Goal: Task Accomplishment & Management: Complete application form

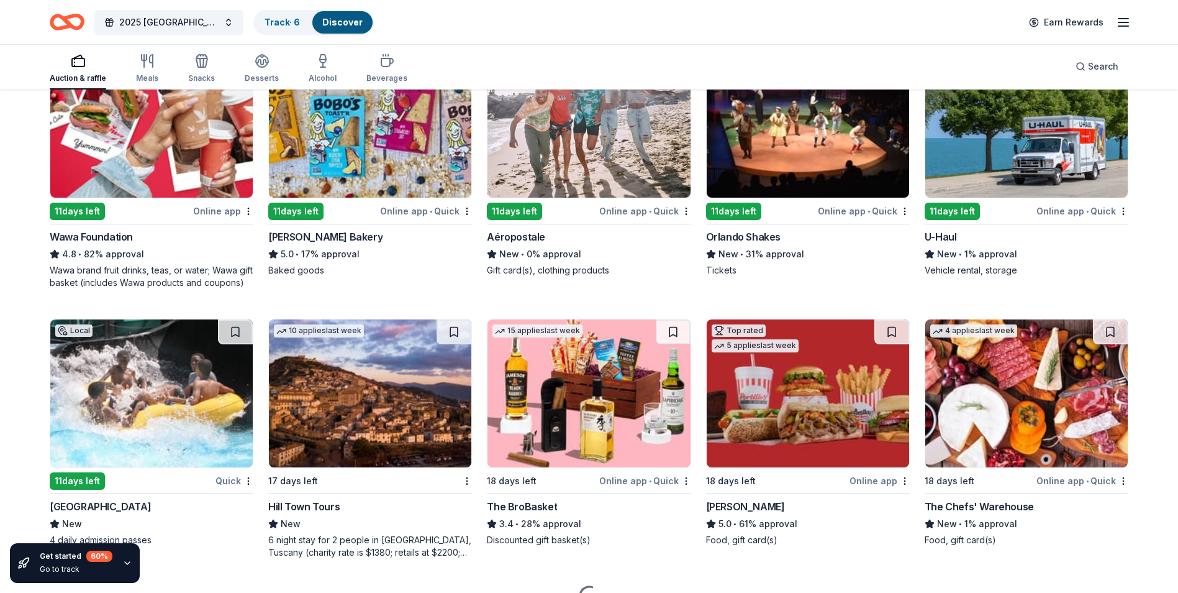
scroll to position [11819, 0]
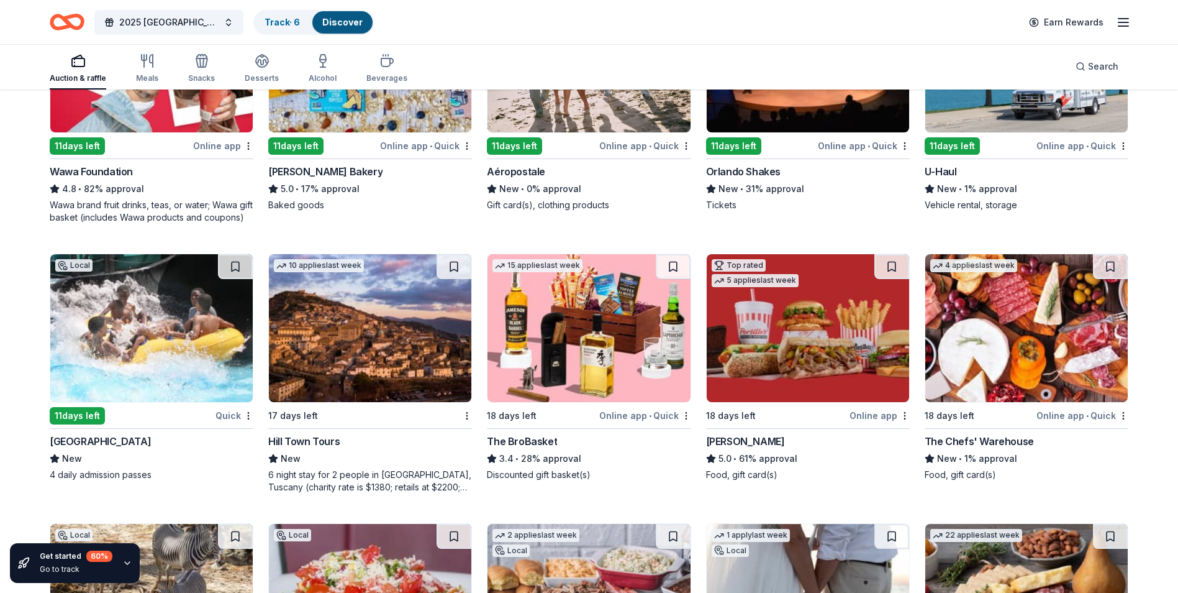
click at [817, 373] on img at bounding box center [808, 328] width 202 height 148
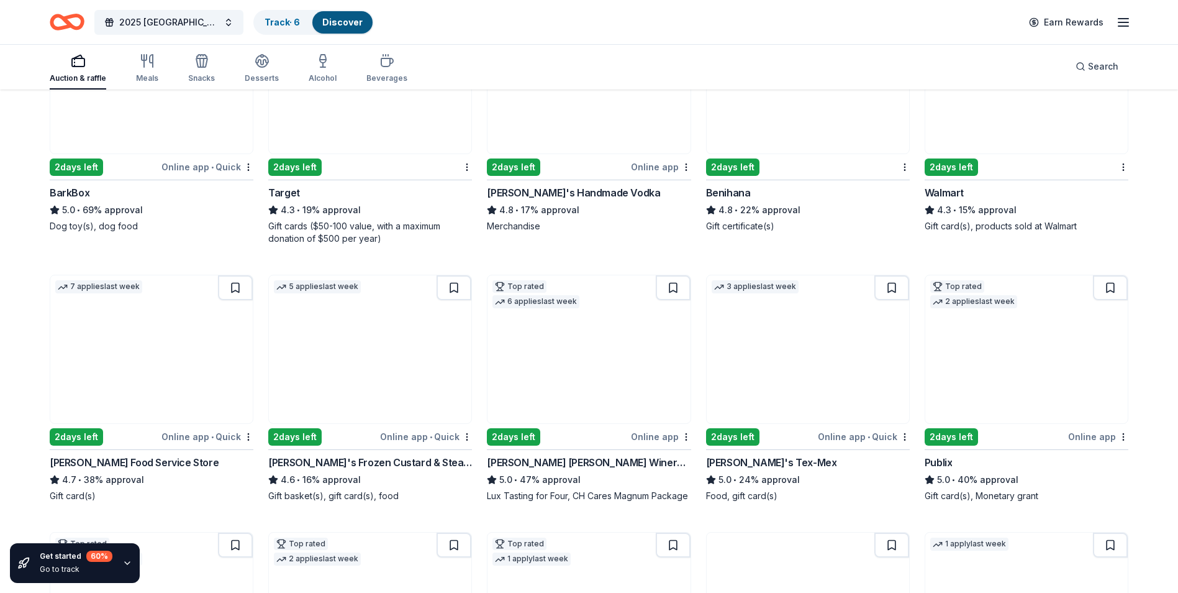
scroll to position [0, 0]
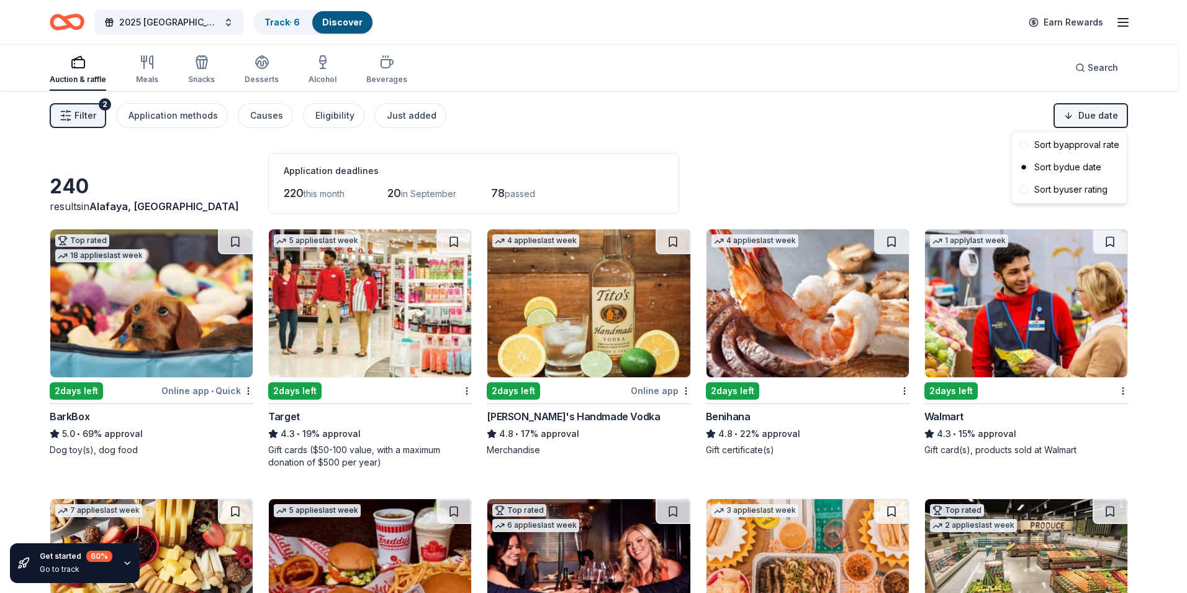
click at [1084, 119] on html "2025 Rapid City, SD 449th Bomb Group WWII Reunion Track · 6 Discover Earn Rewar…" at bounding box center [593, 296] width 1187 height 593
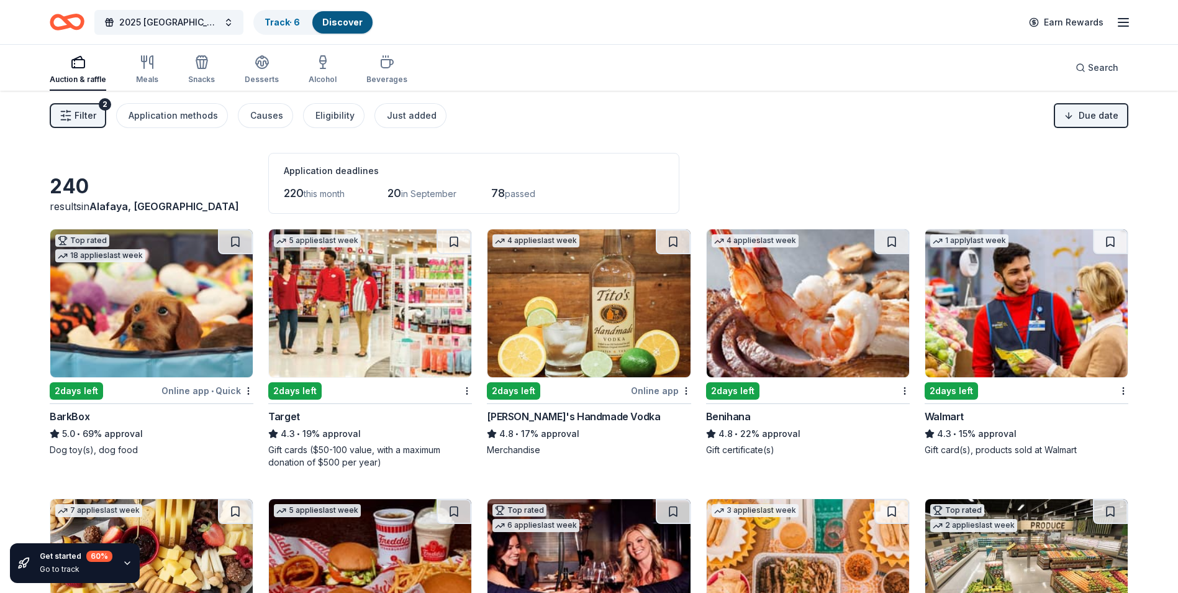
drag, startPoint x: 900, startPoint y: 134, endPoint x: 730, endPoint y: 69, distance: 182.2
click at [730, 69] on div "Auction & raffle Meals Snacks Desserts Alcohol Beverages Search" at bounding box center [589, 68] width 1079 height 46
click at [1087, 123] on html "2025 Rapid City, SD 449th Bomb Group WWII Reunion Track · 6 Discover Earn Rewar…" at bounding box center [589, 296] width 1178 height 593
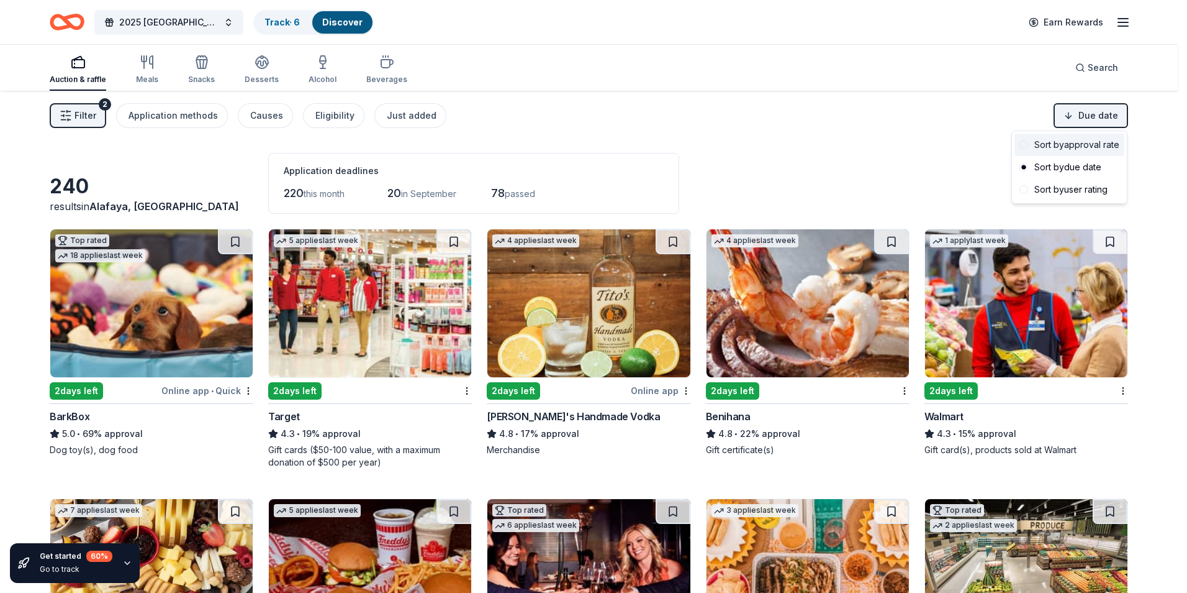
click at [1024, 145] on span at bounding box center [1024, 144] width 9 height 9
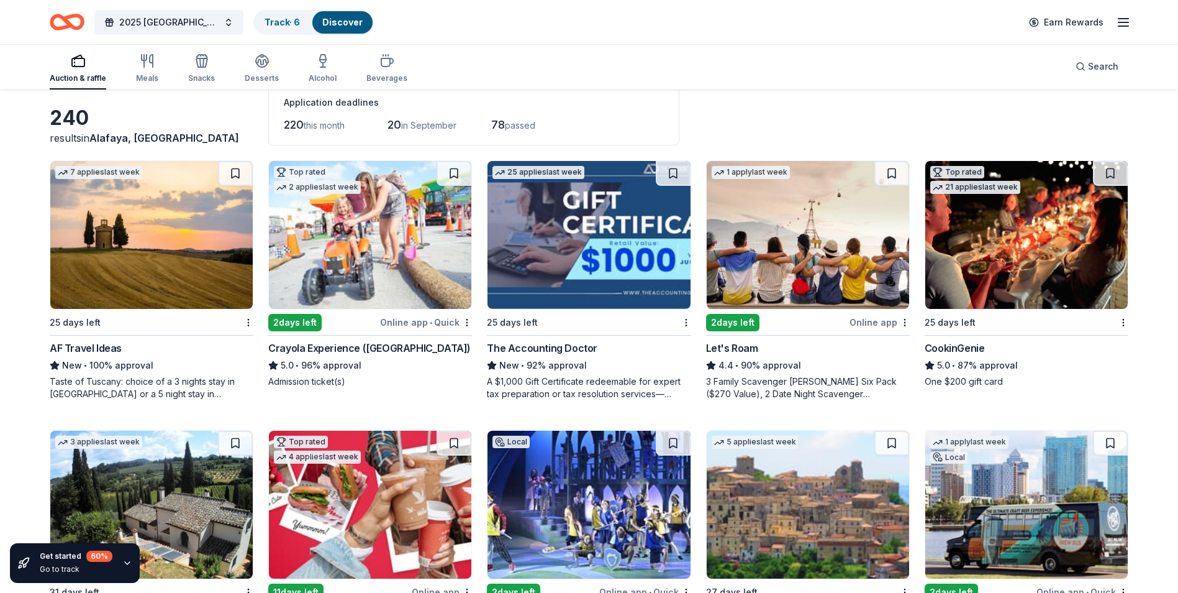
scroll to position [62, 0]
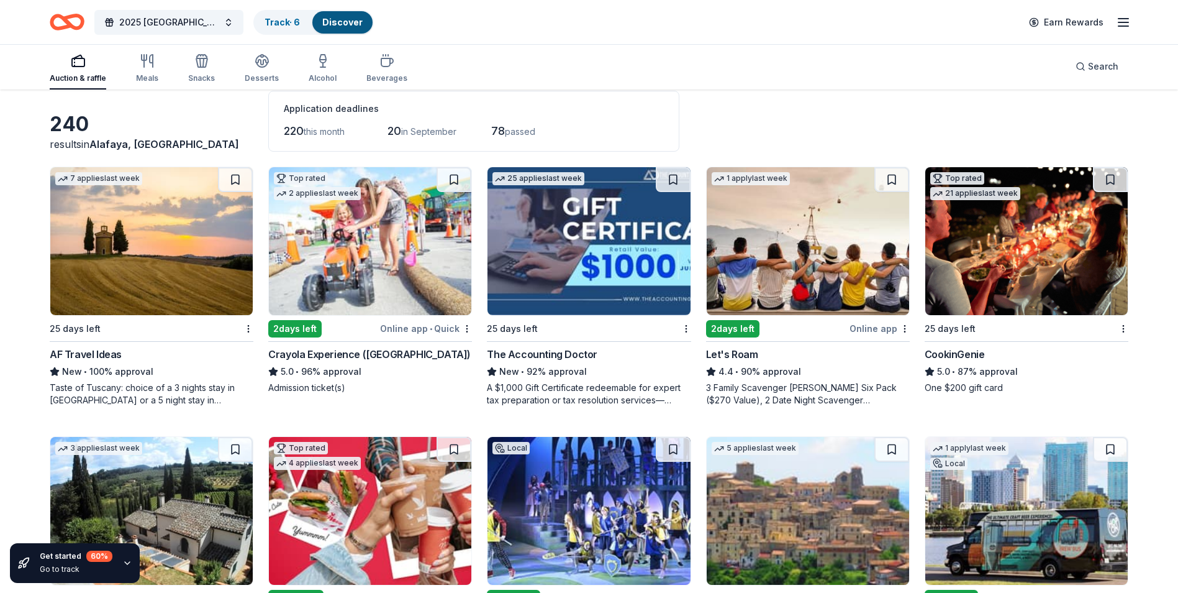
click at [976, 205] on img at bounding box center [1026, 241] width 202 height 148
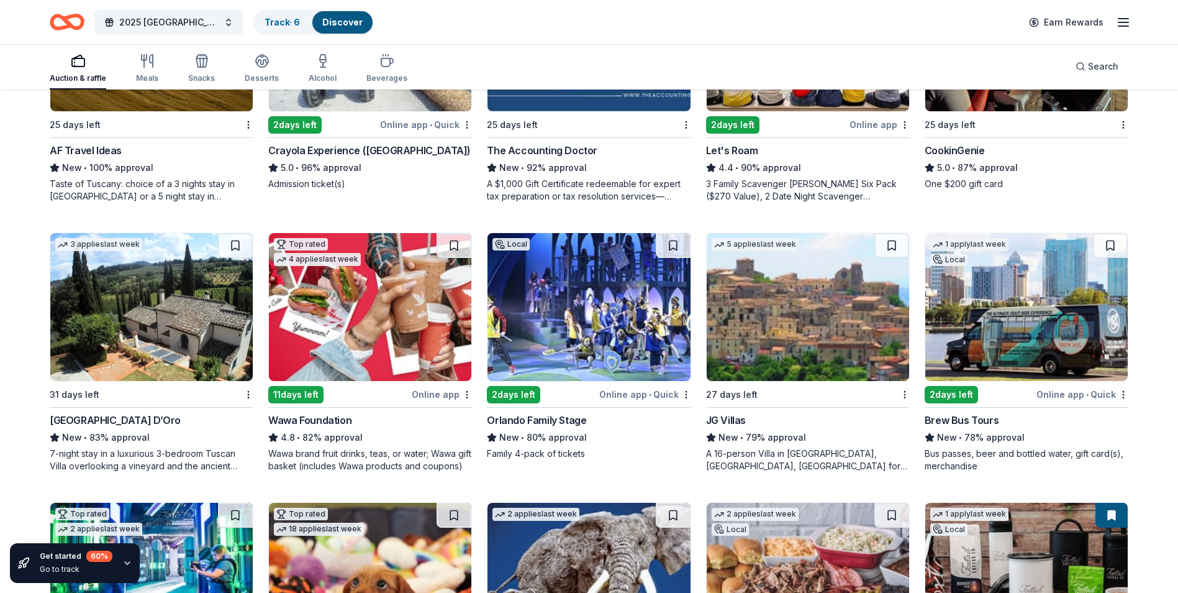
scroll to position [312, 0]
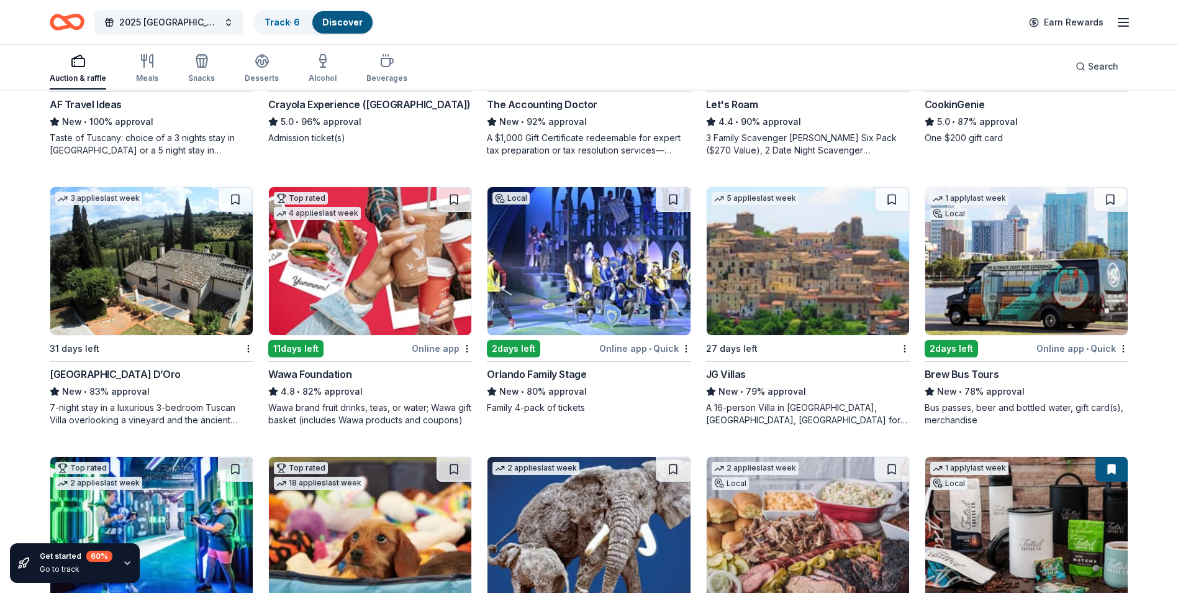
click at [519, 340] on div "2 days left" at bounding box center [513, 348] width 53 height 17
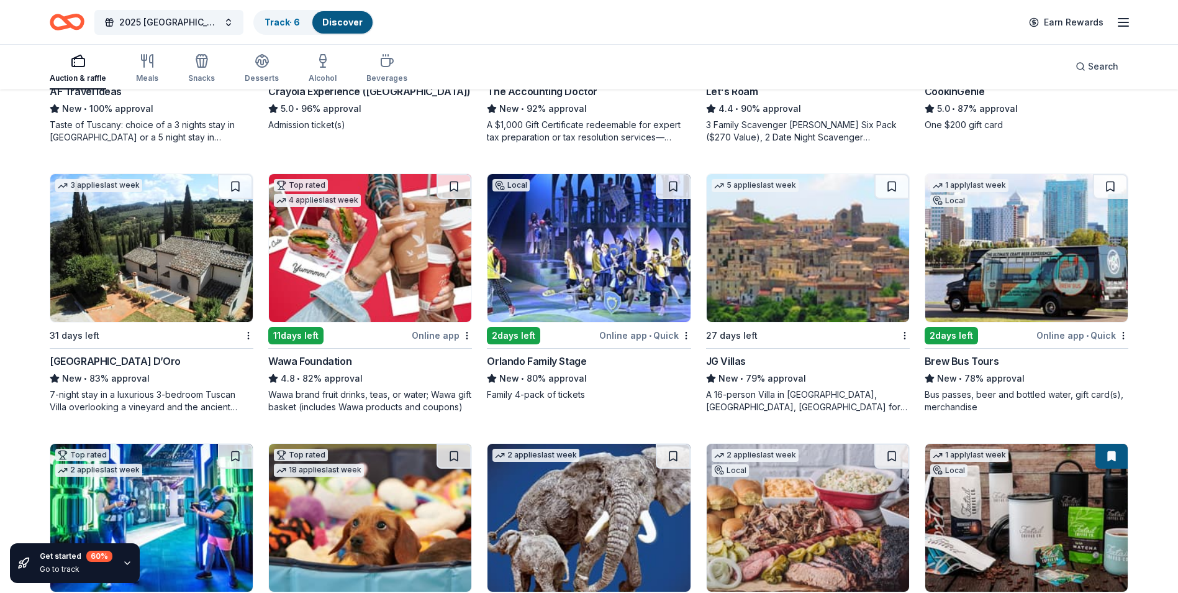
scroll to position [301, 0]
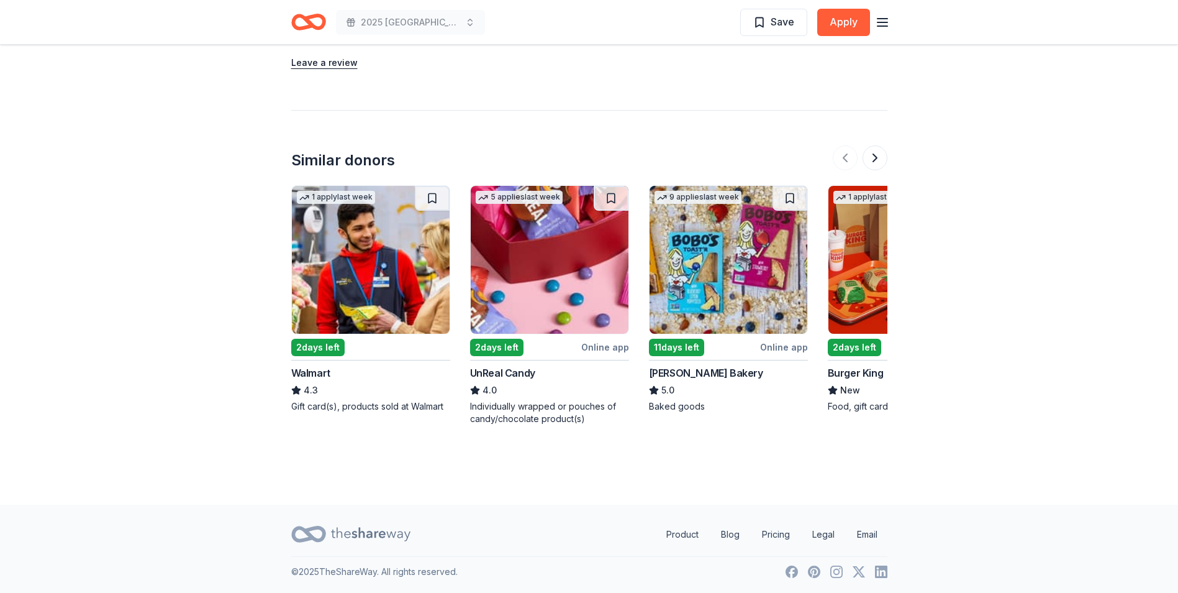
scroll to position [1522, 0]
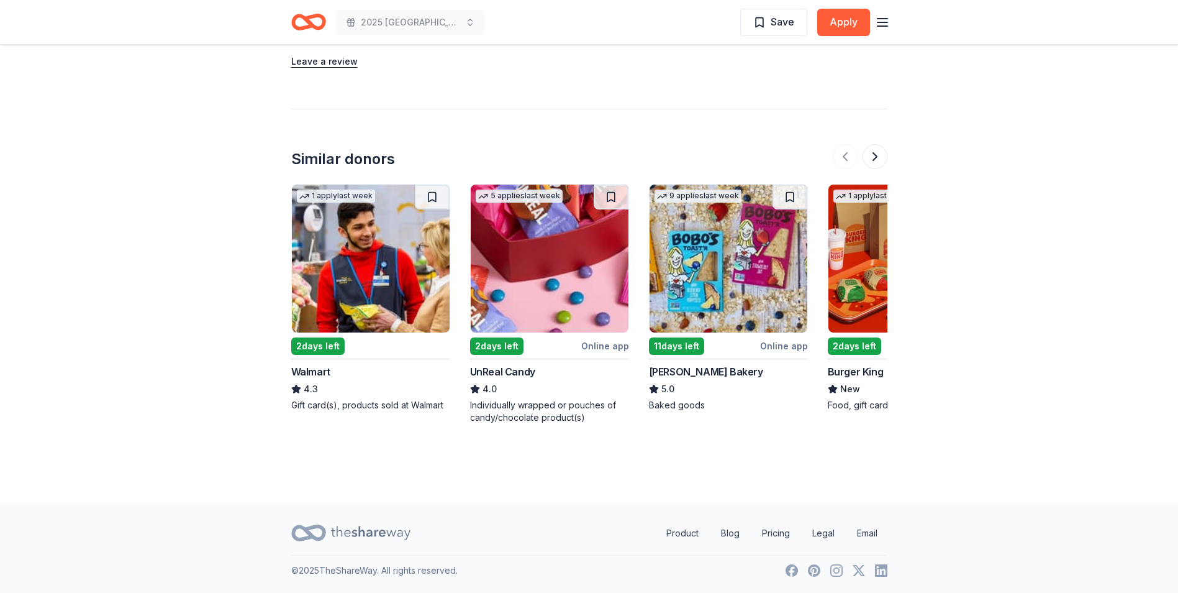
click at [564, 237] on img at bounding box center [550, 258] width 158 height 148
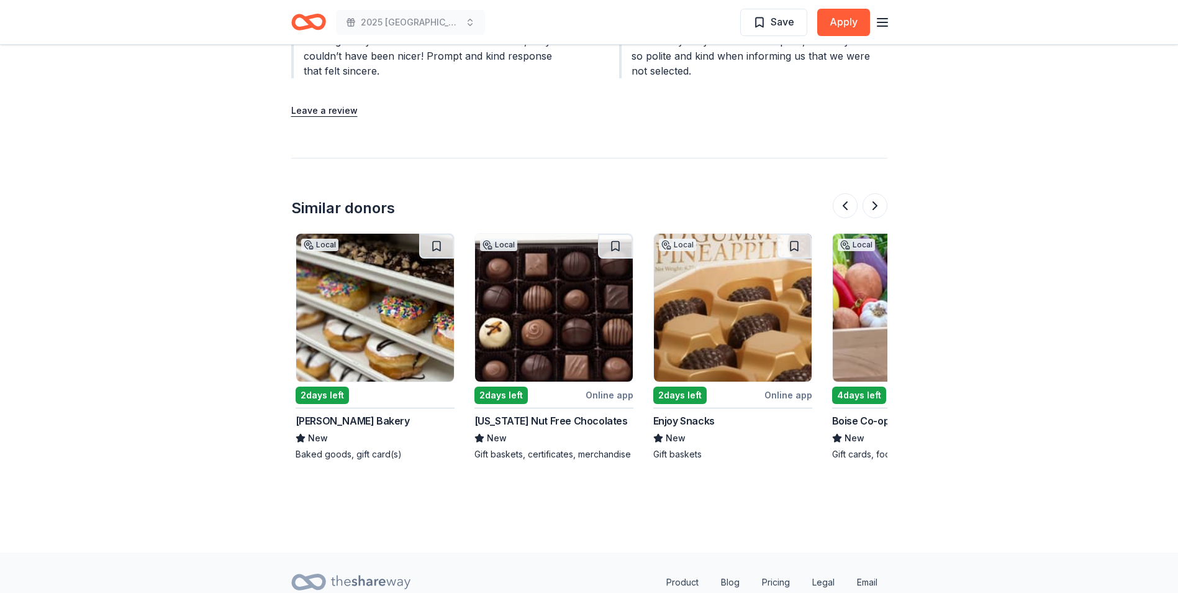
scroll to position [0, 705]
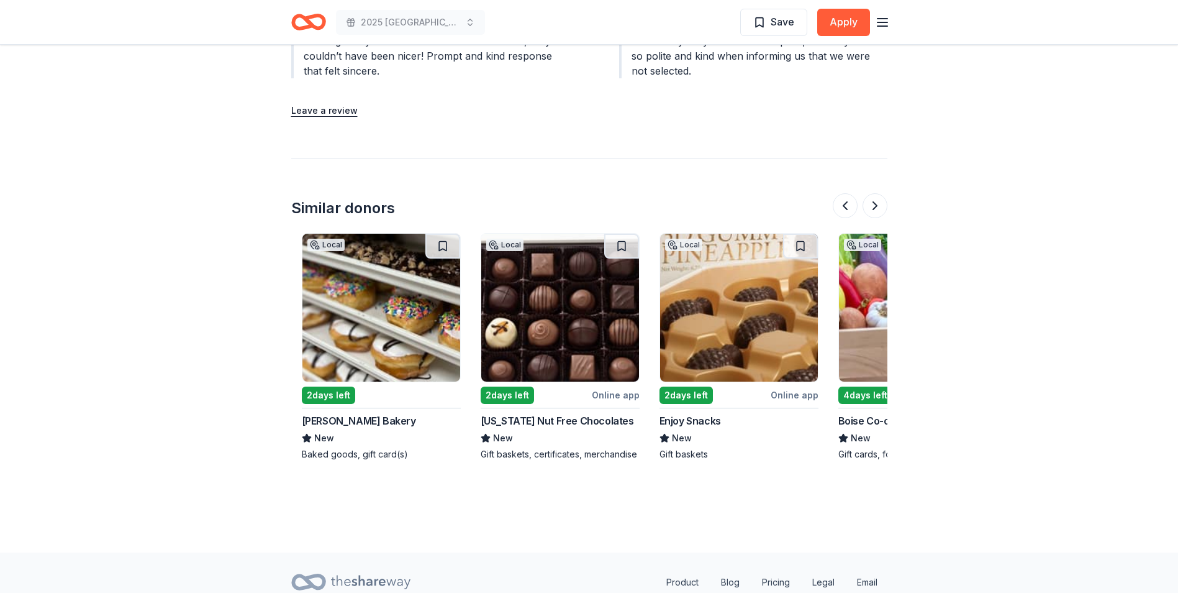
click at [874, 425] on div "Boise Co-op" at bounding box center [867, 420] width 58 height 15
click at [551, 352] on img at bounding box center [560, 308] width 158 height 148
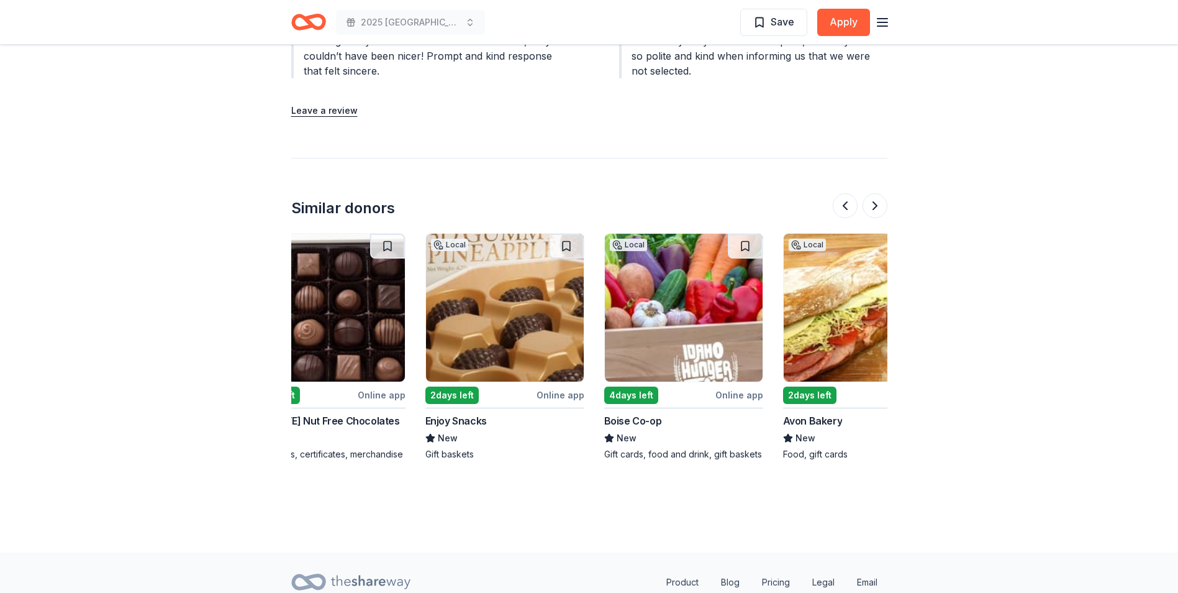
scroll to position [0, 941]
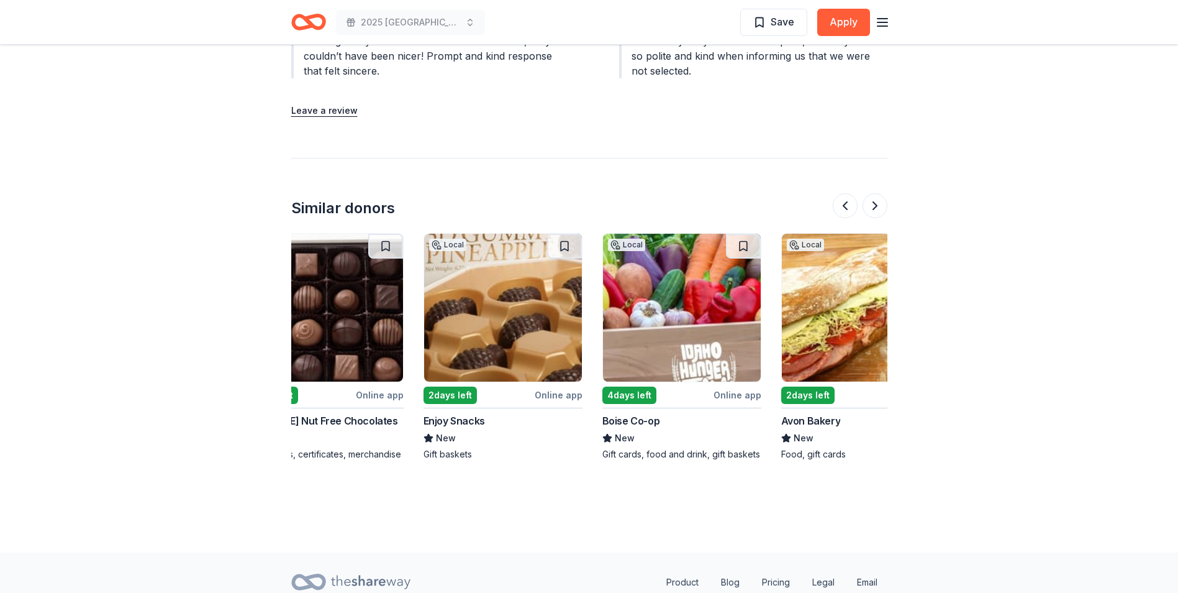
click at [509, 331] on img at bounding box center [503, 308] width 158 height 148
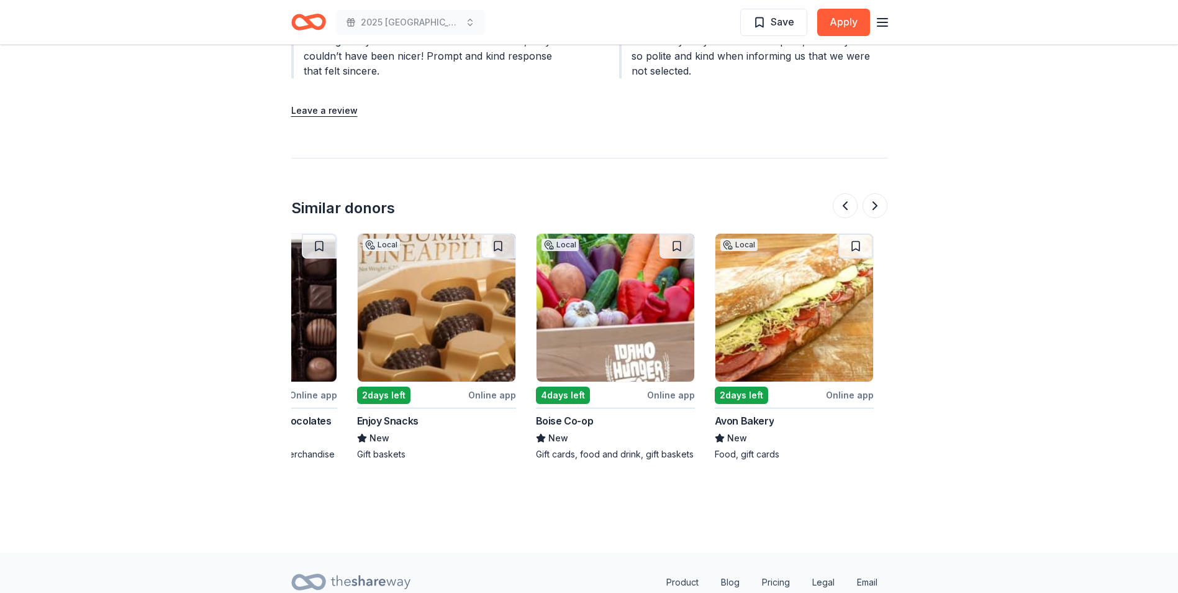
scroll to position [0, 1173]
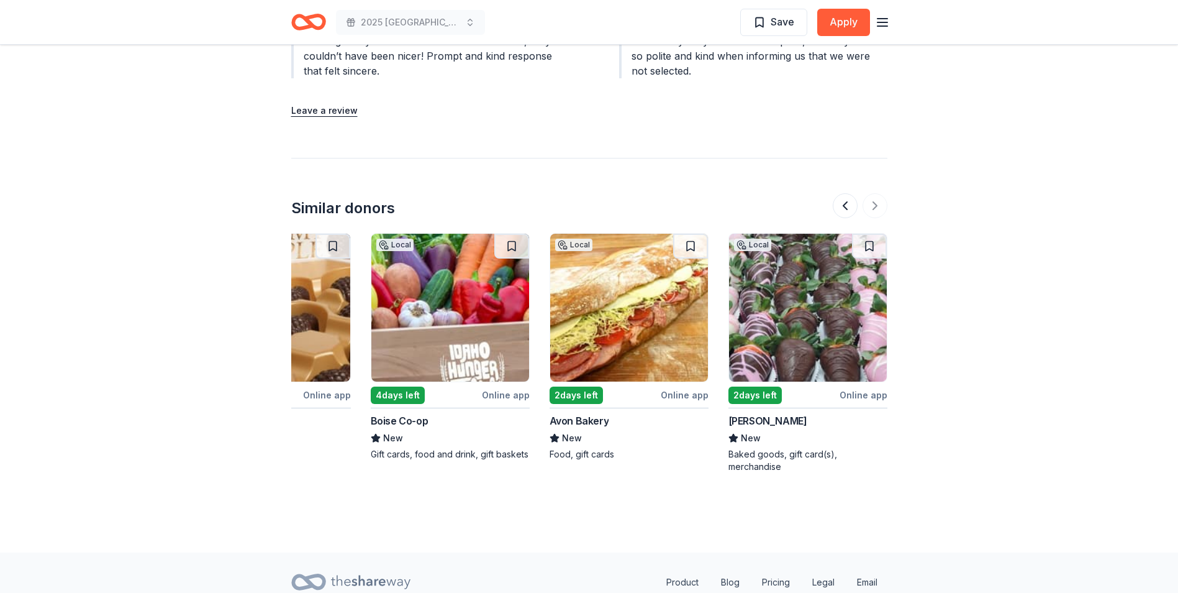
click at [791, 327] on img at bounding box center [808, 308] width 158 height 148
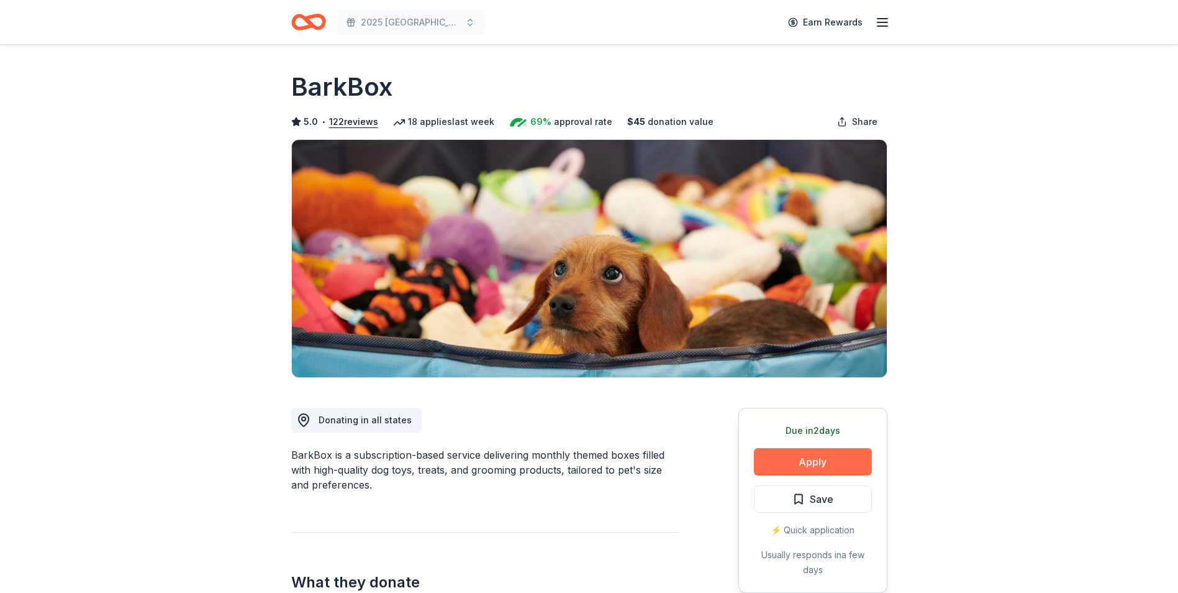
click at [816, 457] on button "Apply" at bounding box center [813, 461] width 118 height 27
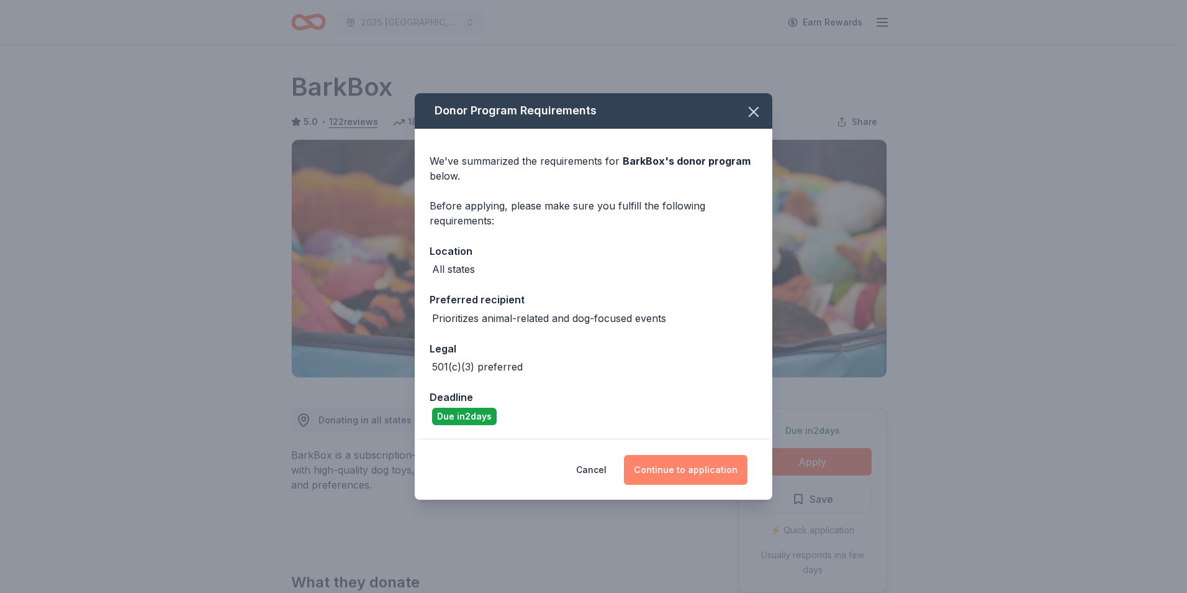
click at [697, 461] on button "Continue to application" at bounding box center [686, 470] width 124 height 30
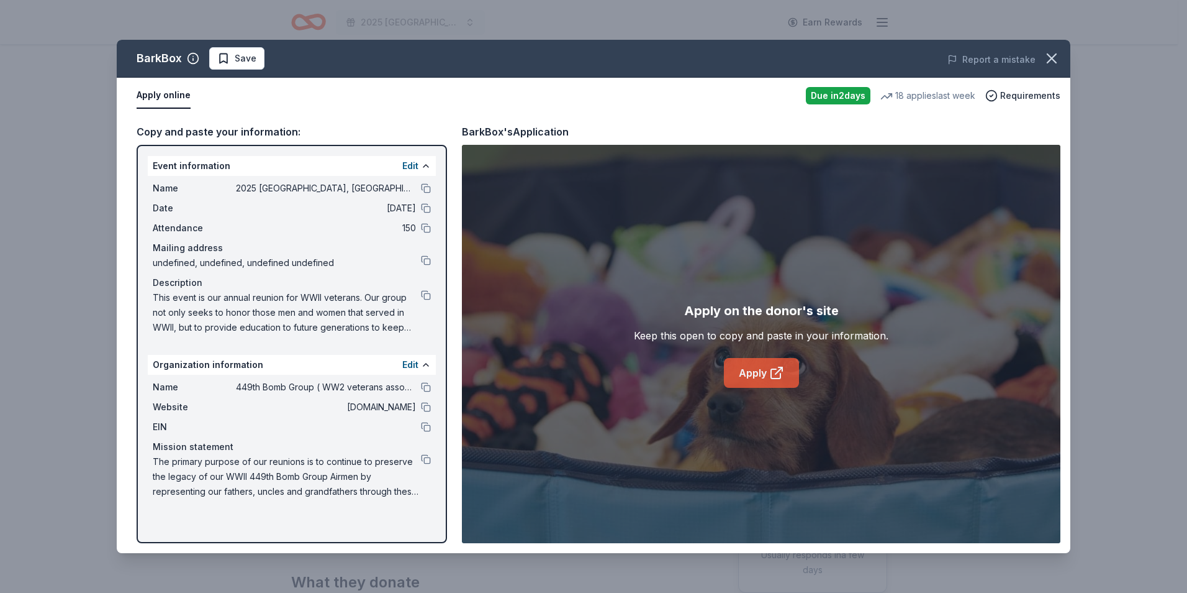
click at [758, 373] on link "Apply" at bounding box center [761, 373] width 75 height 30
click at [236, 57] on span "Save" at bounding box center [246, 58] width 22 height 15
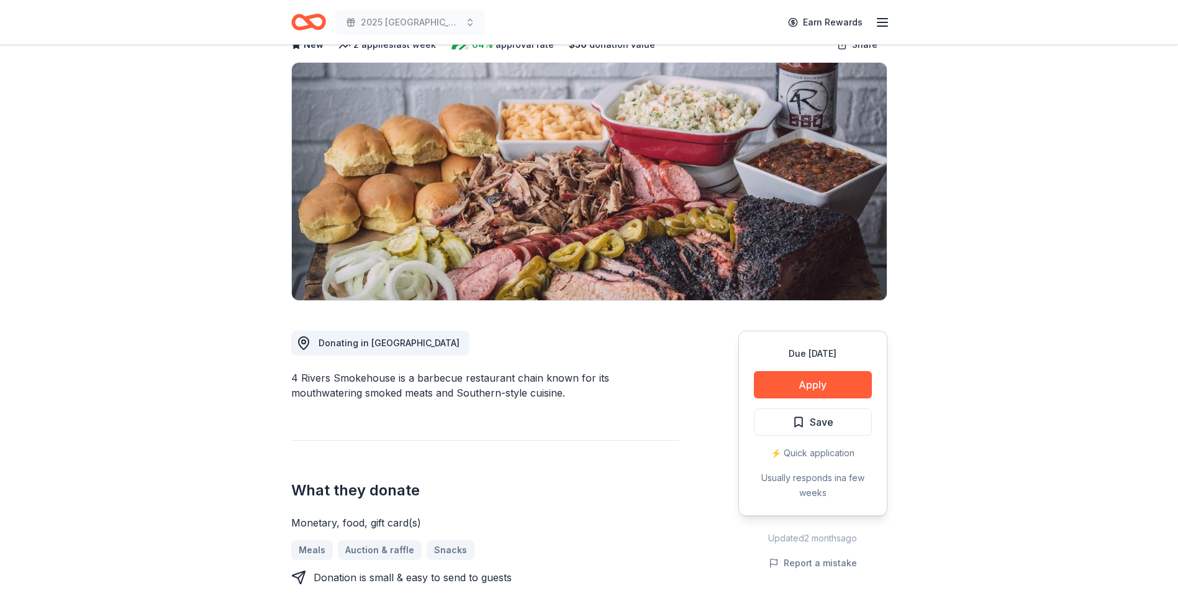
scroll to position [62, 0]
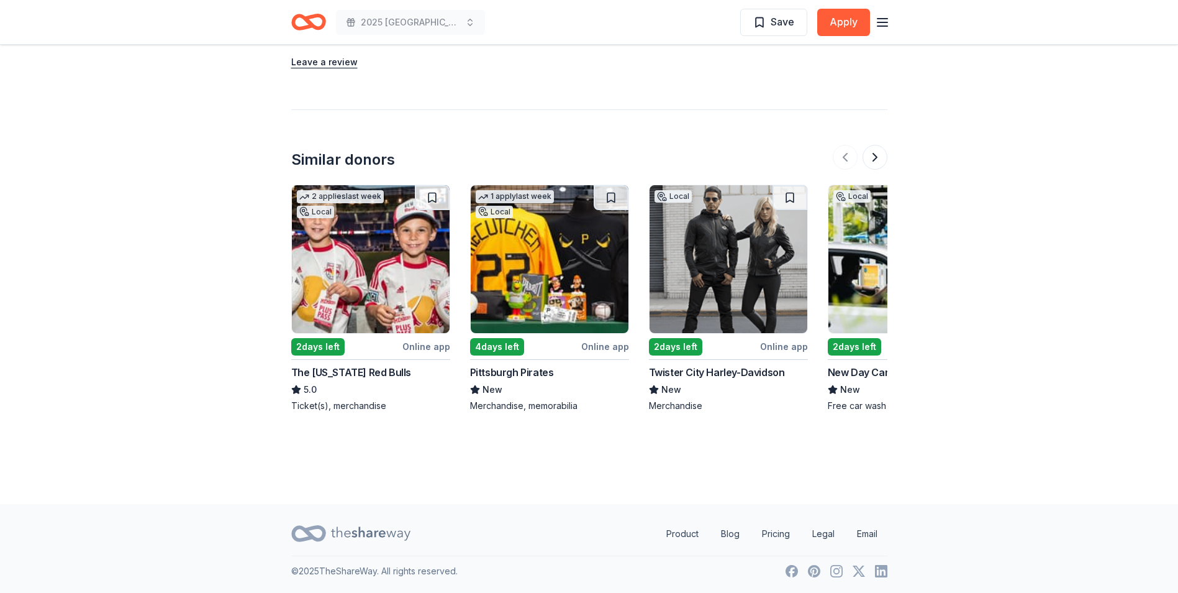
scroll to position [1642, 0]
click at [570, 289] on img at bounding box center [550, 258] width 158 height 148
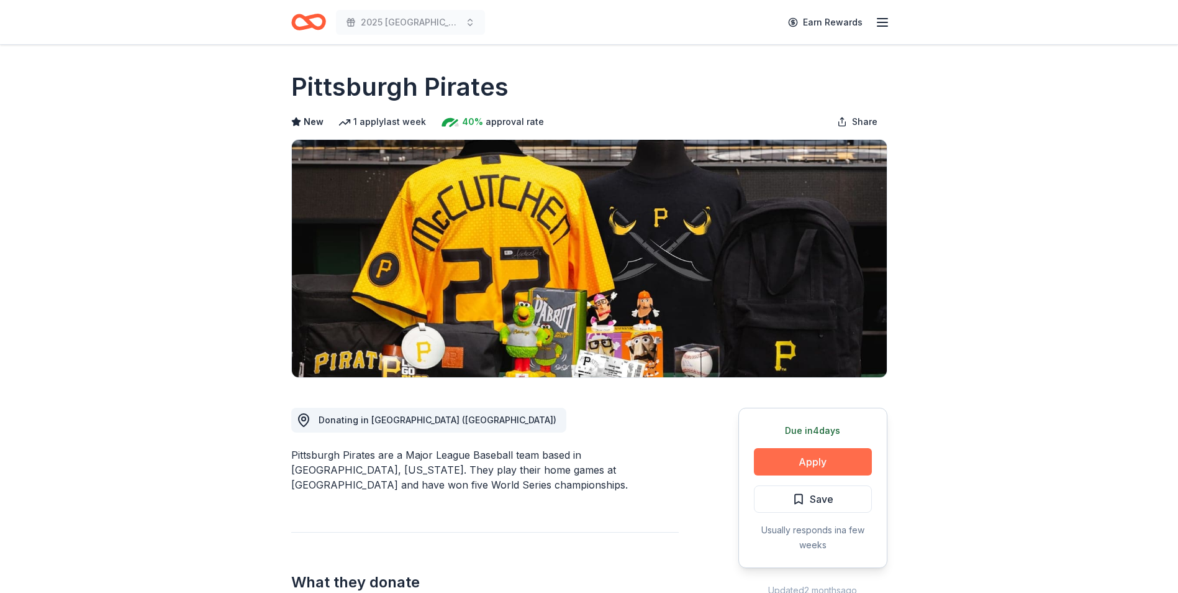
click at [825, 456] on button "Apply" at bounding box center [813, 461] width 118 height 27
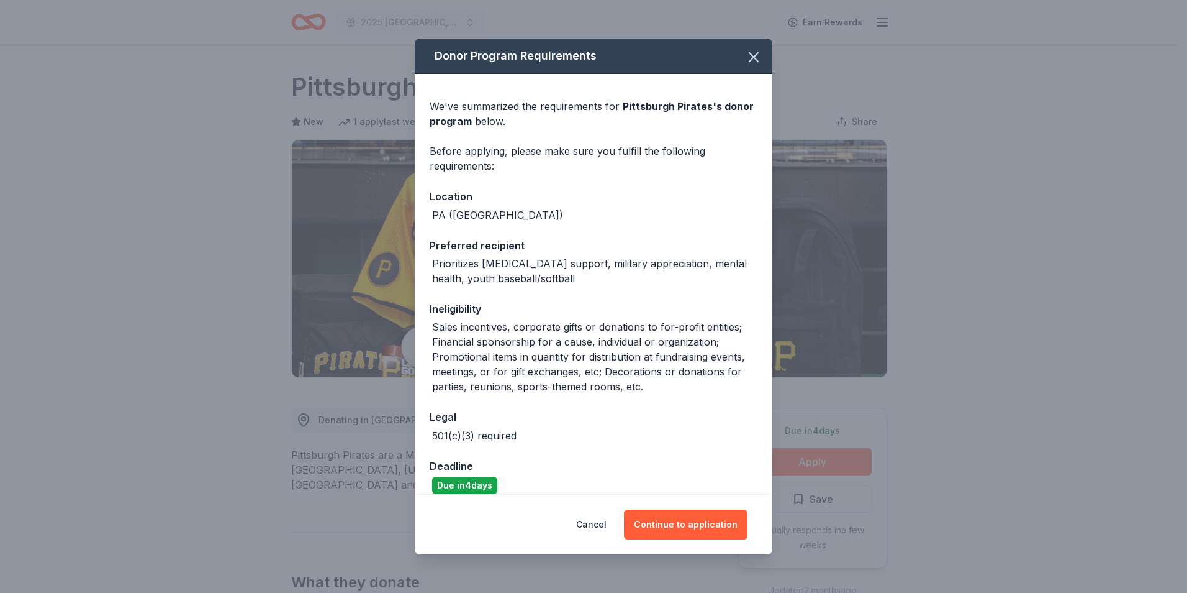
click at [825, 456] on div "Donor Program Requirements We've summarized the requirements for Pittsburgh Pir…" at bounding box center [593, 296] width 1187 height 593
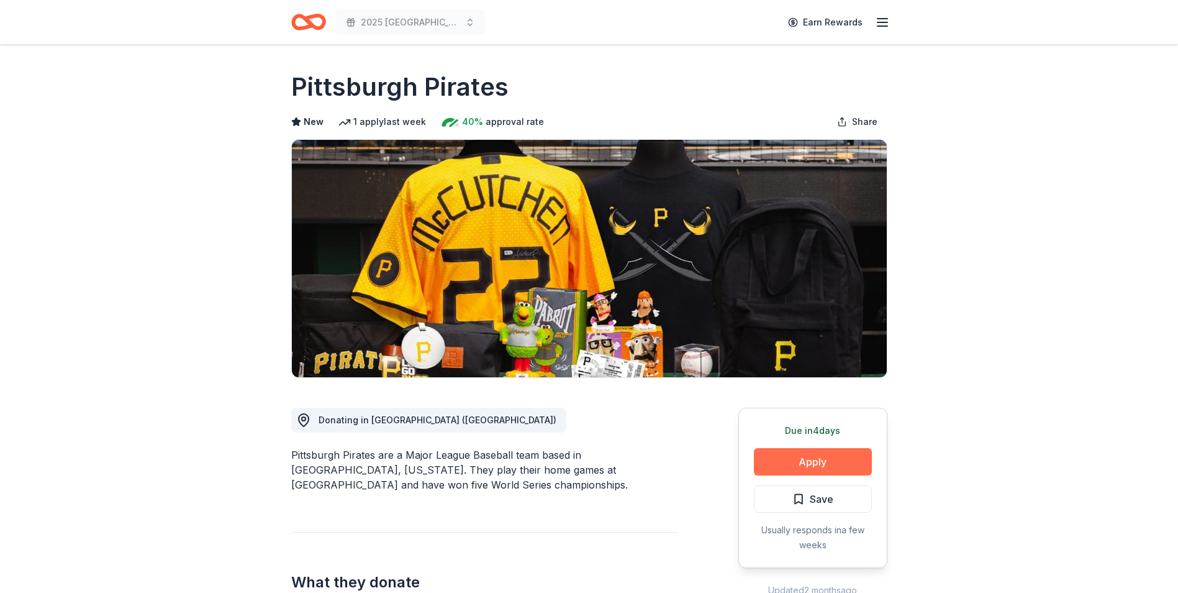
click at [824, 453] on button "Apply" at bounding box center [813, 461] width 118 height 27
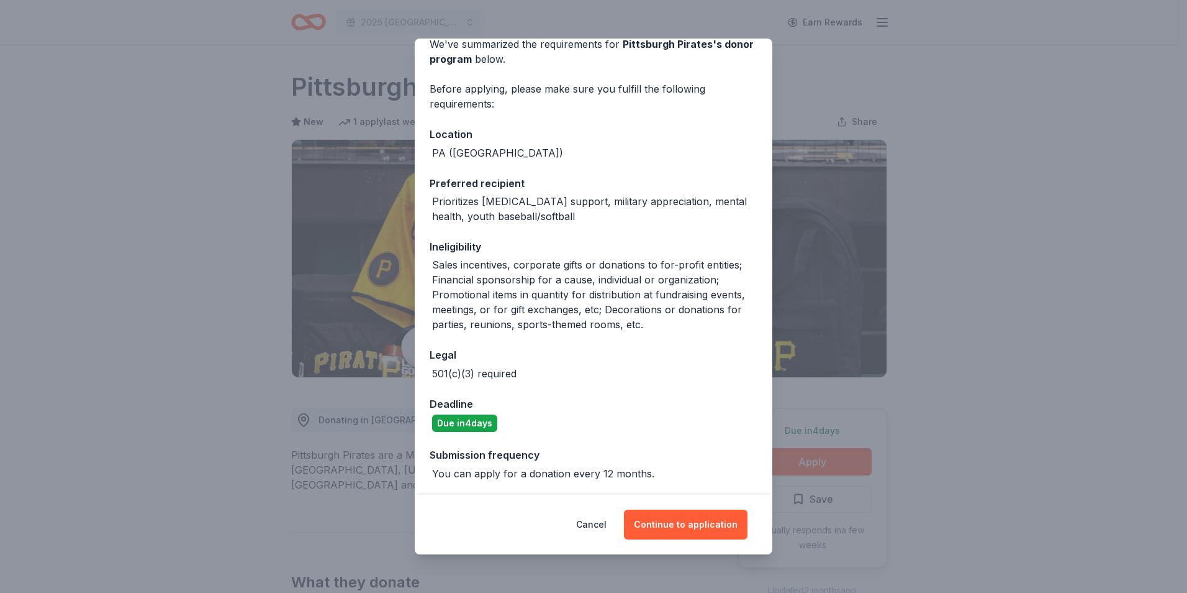
scroll to position [63, 0]
click at [705, 519] on button "Continue to application" at bounding box center [686, 524] width 124 height 30
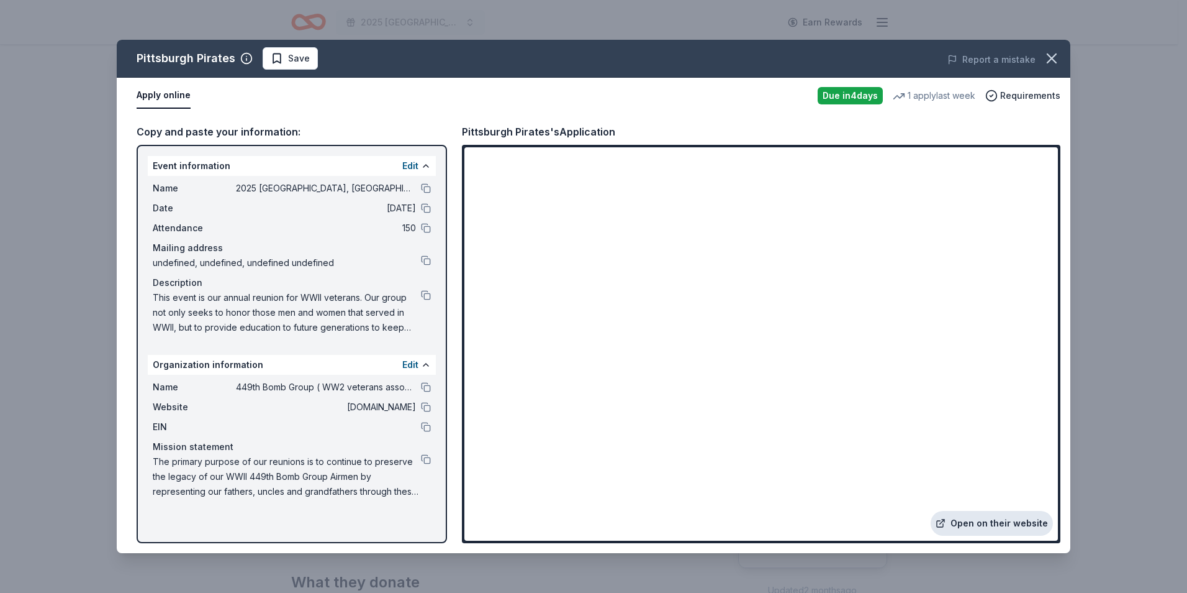
click at [1002, 523] on link "Open on their website" at bounding box center [992, 523] width 122 height 25
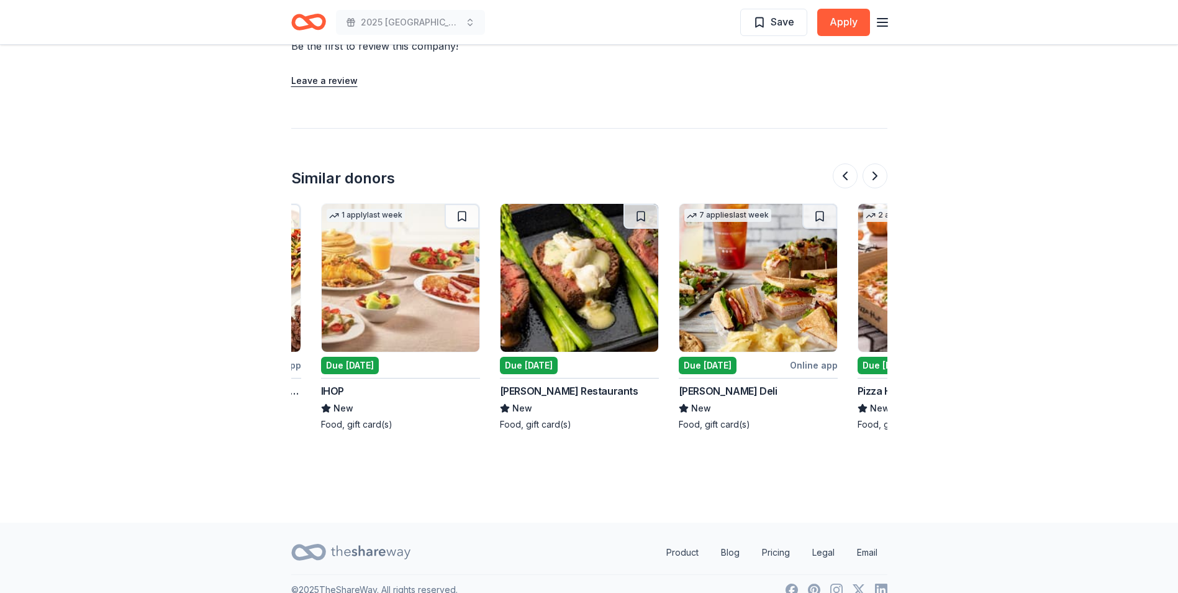
scroll to position [0, 1173]
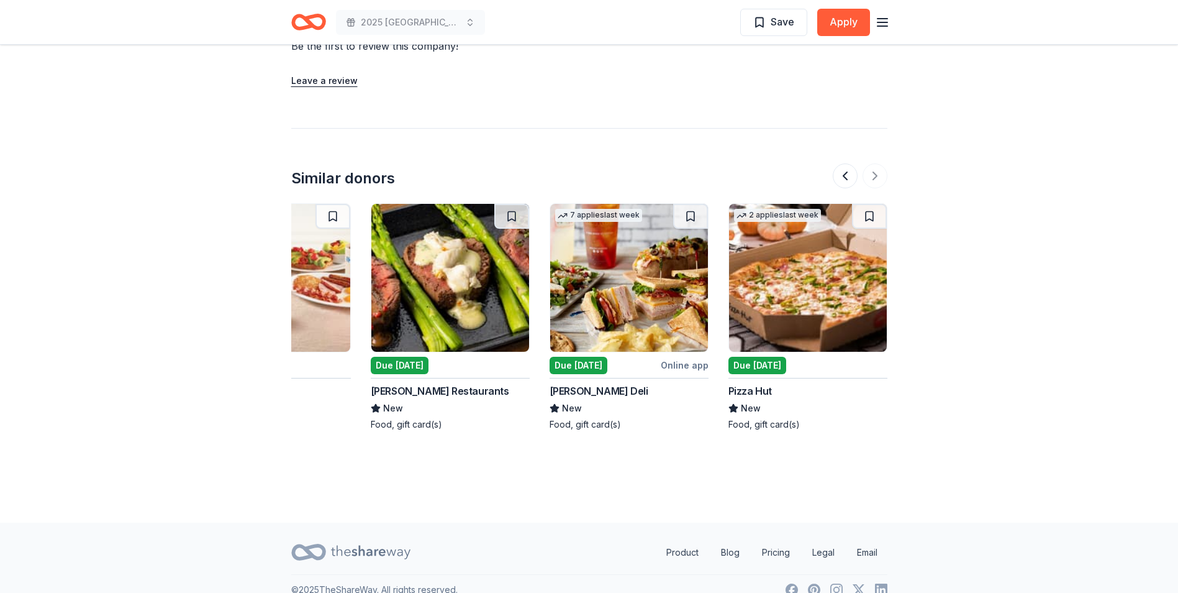
click at [608, 263] on img at bounding box center [629, 278] width 158 height 148
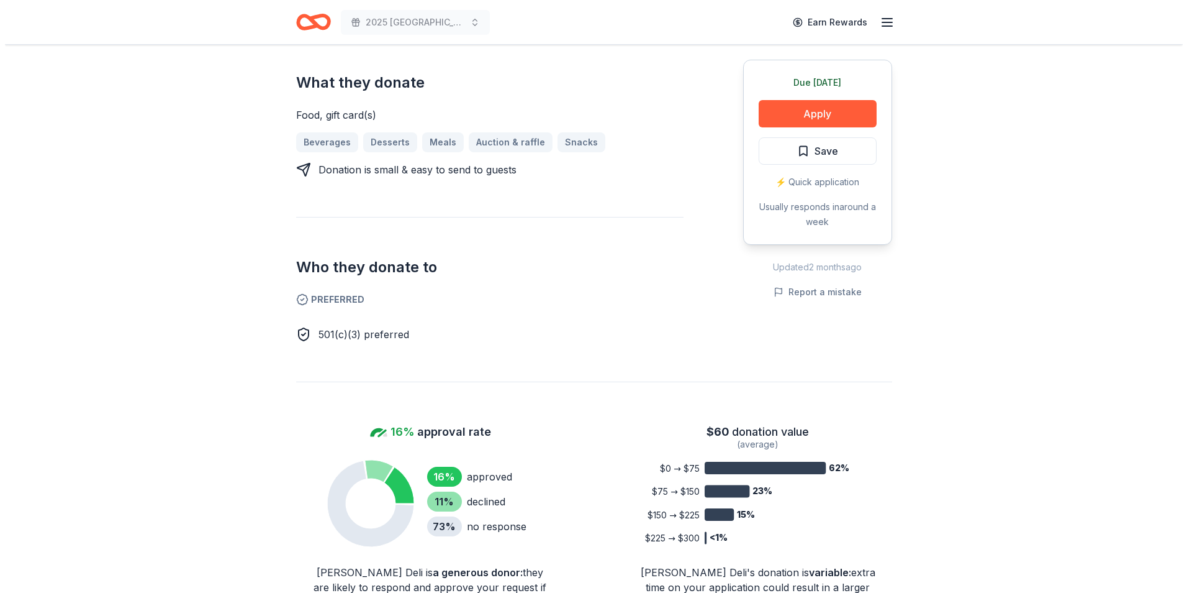
scroll to position [373, 0]
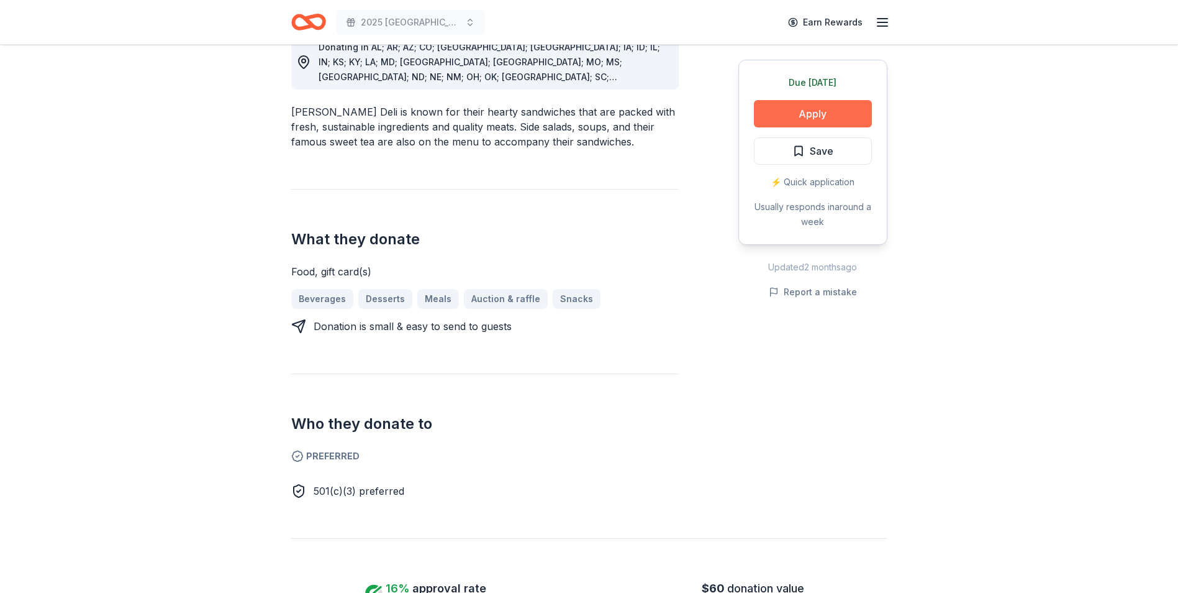
click at [800, 112] on button "Apply" at bounding box center [813, 113] width 118 height 27
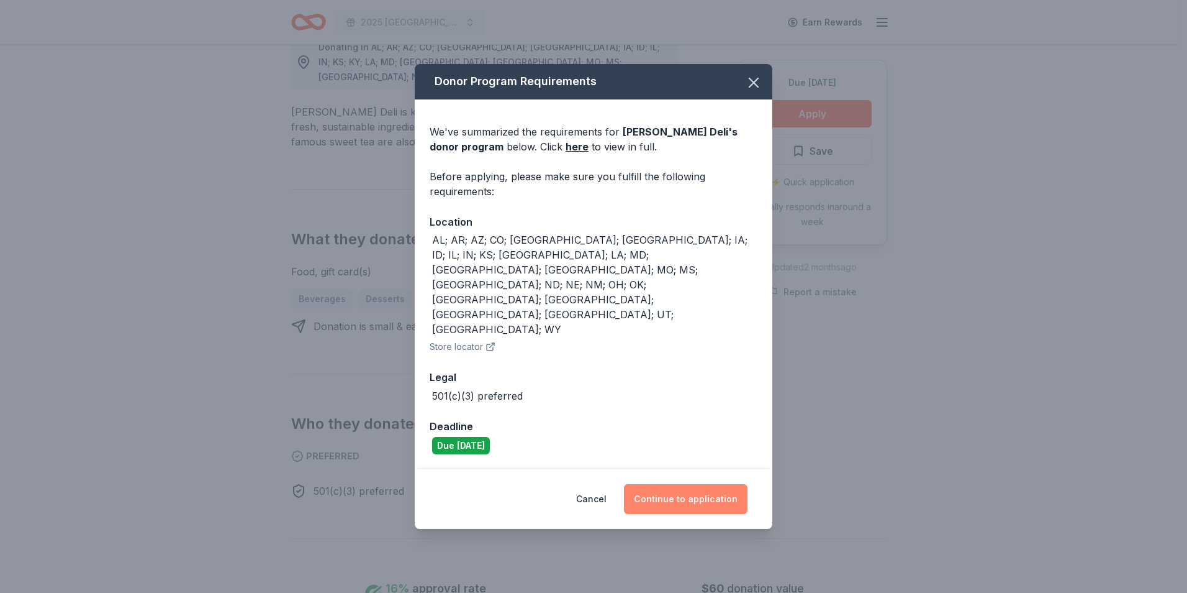
click at [686, 484] on button "Continue to application" at bounding box center [686, 499] width 124 height 30
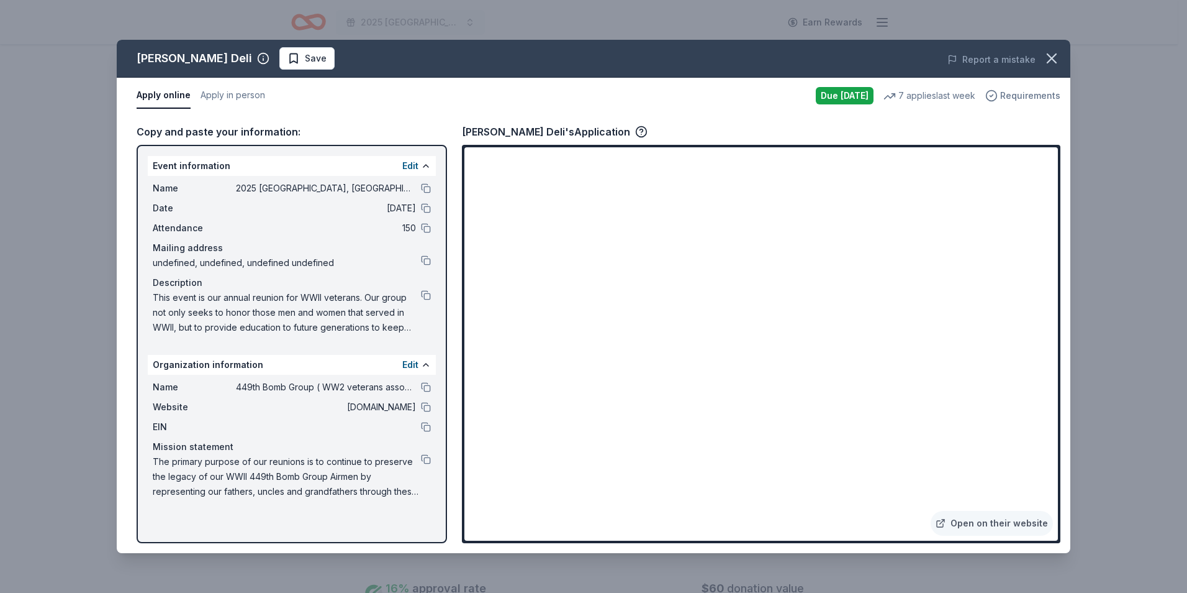
click at [1022, 91] on span "Requirements" at bounding box center [1031, 95] width 60 height 15
click at [993, 517] on link "Open on their website" at bounding box center [992, 523] width 122 height 25
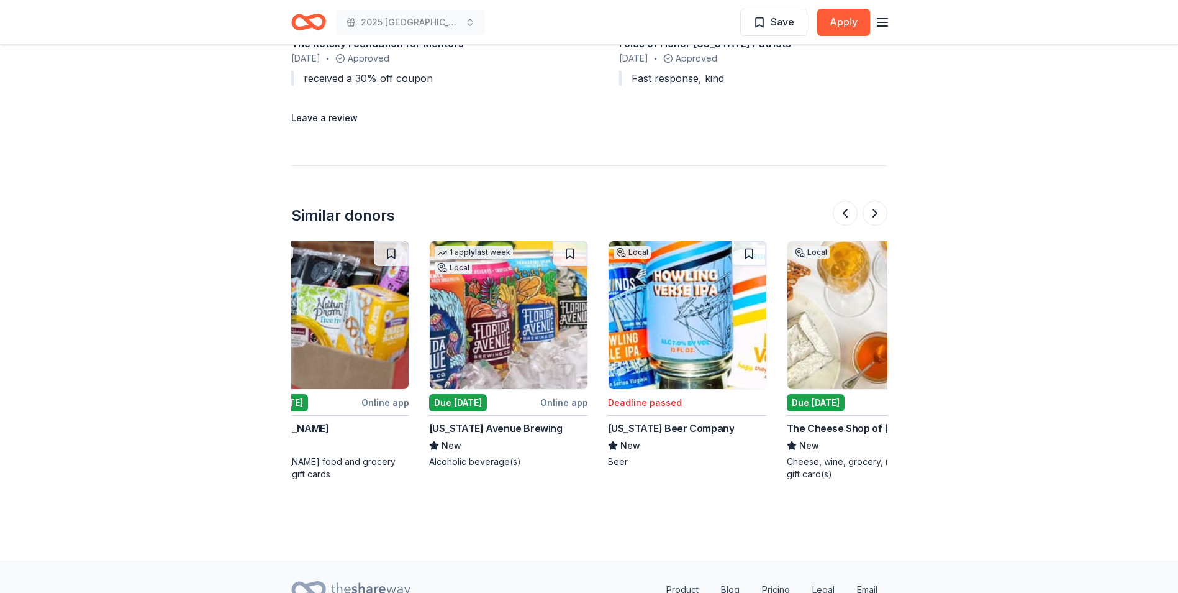
scroll to position [0, 1173]
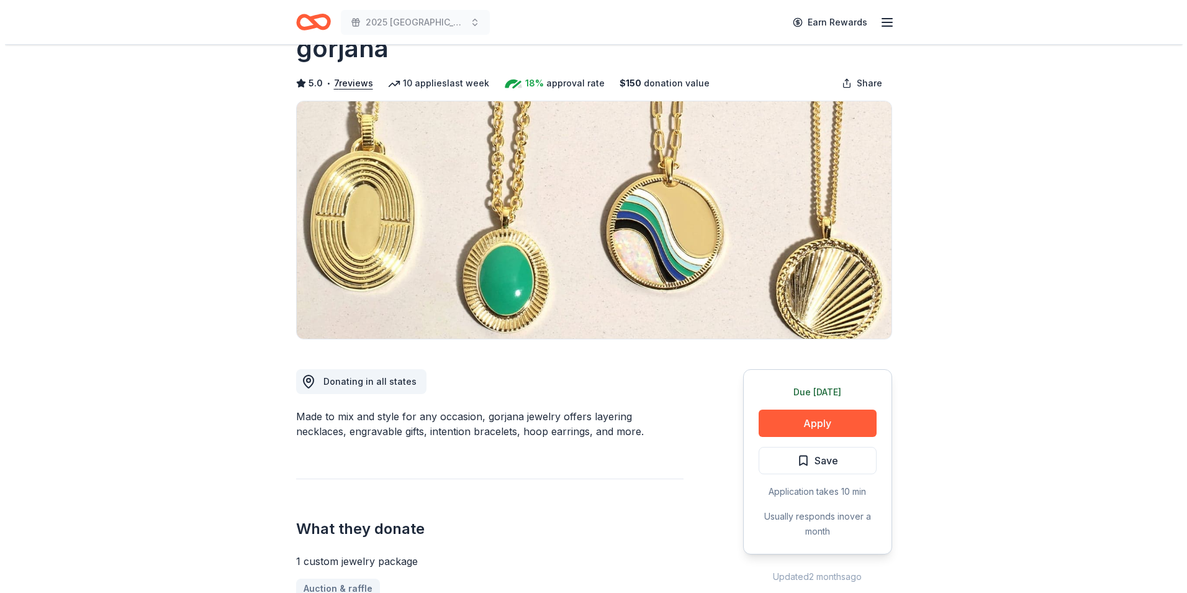
scroll to position [62, 0]
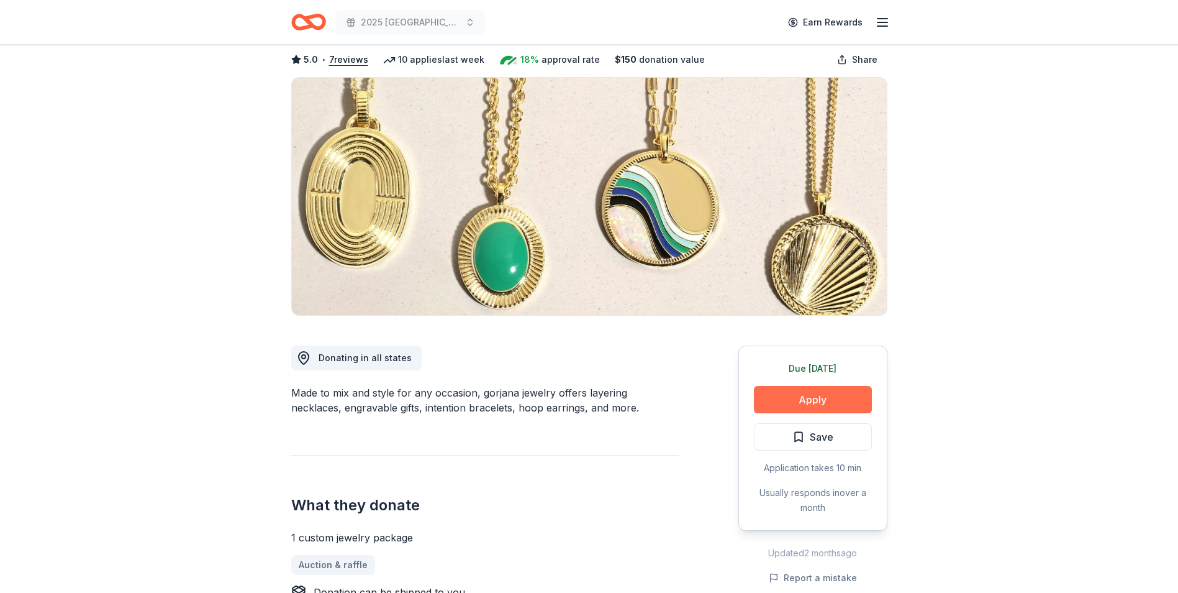
click at [820, 401] on button "Apply" at bounding box center [813, 399] width 118 height 27
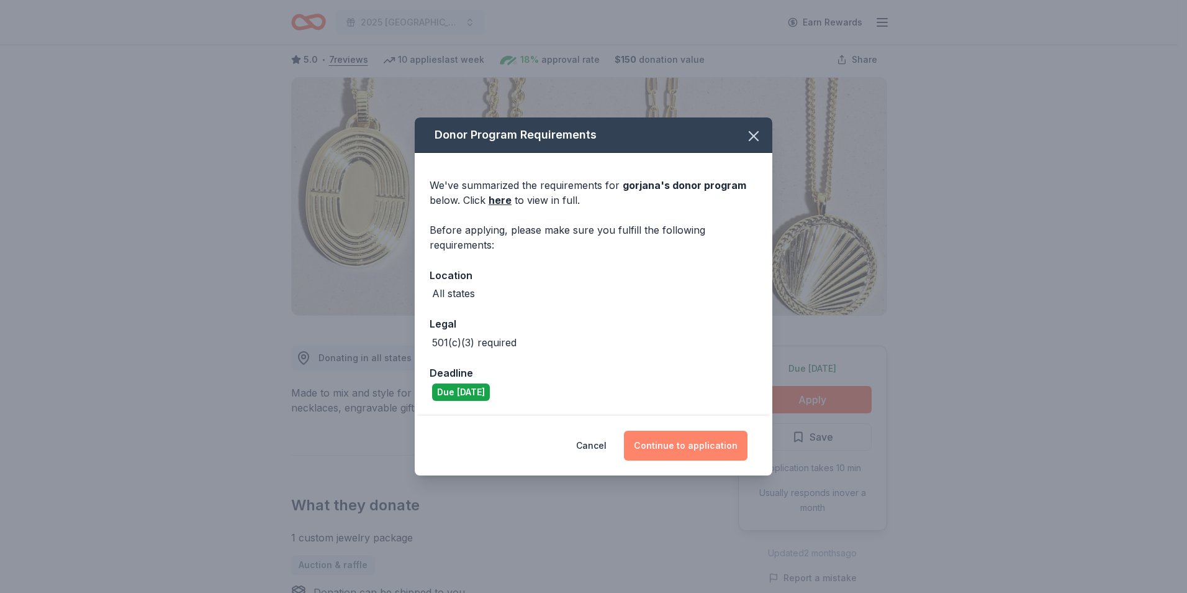
click at [687, 436] on button "Continue to application" at bounding box center [686, 445] width 124 height 30
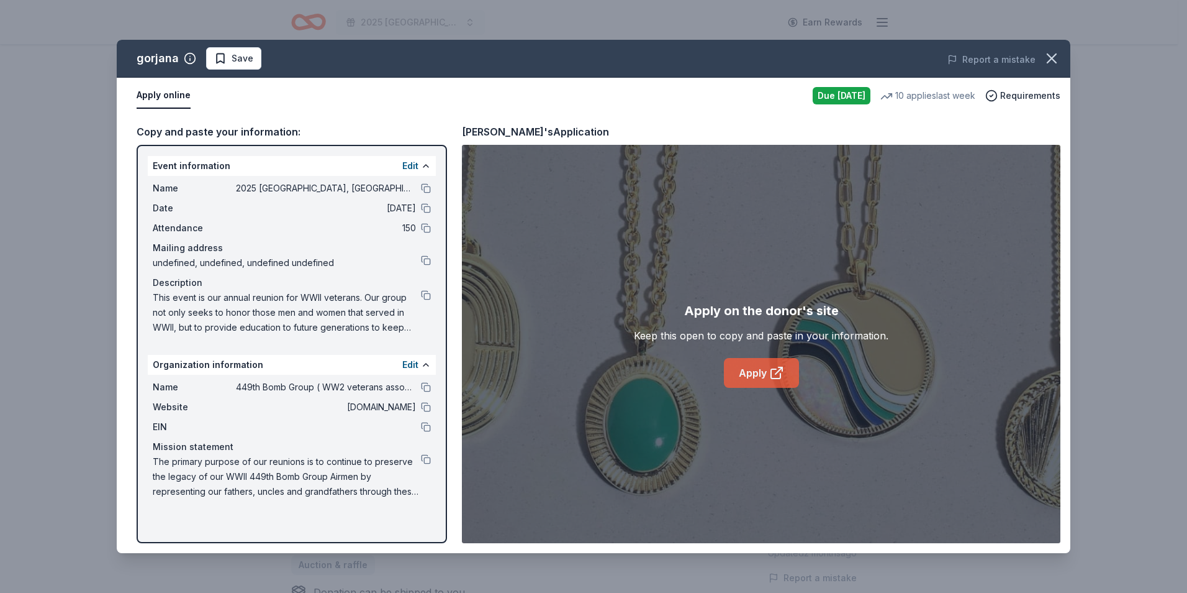
click at [757, 380] on link "Apply" at bounding box center [761, 373] width 75 height 30
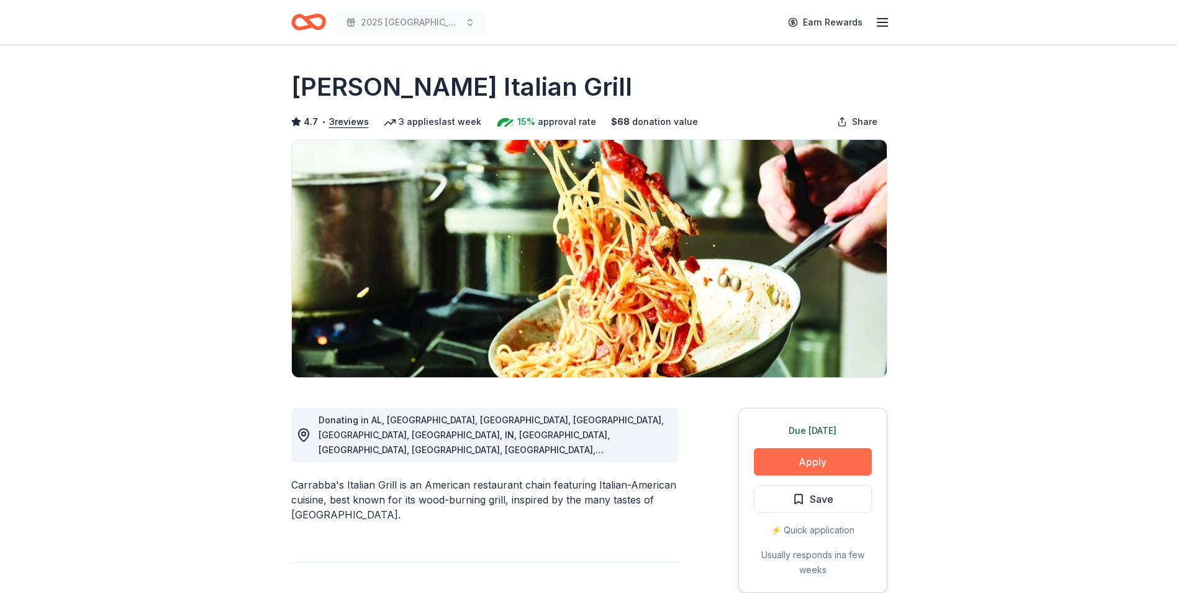
click at [814, 453] on button "Apply" at bounding box center [813, 461] width 118 height 27
click at [796, 457] on button "Apply" at bounding box center [813, 461] width 118 height 27
click at [778, 457] on button "Apply" at bounding box center [813, 461] width 118 height 27
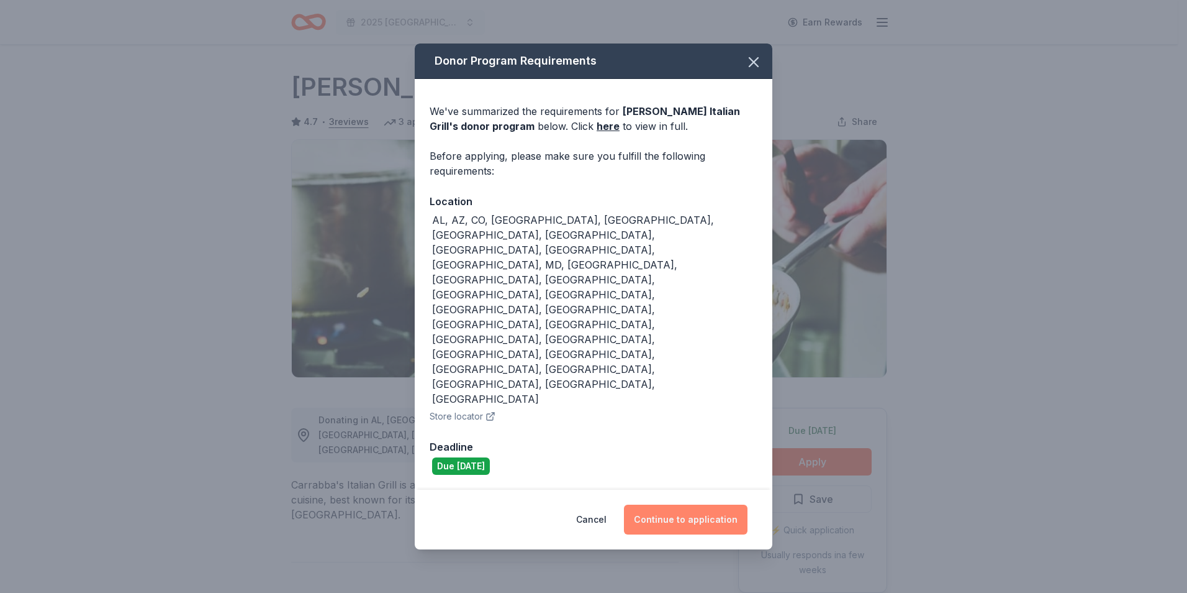
click at [680, 504] on button "Continue to application" at bounding box center [686, 519] width 124 height 30
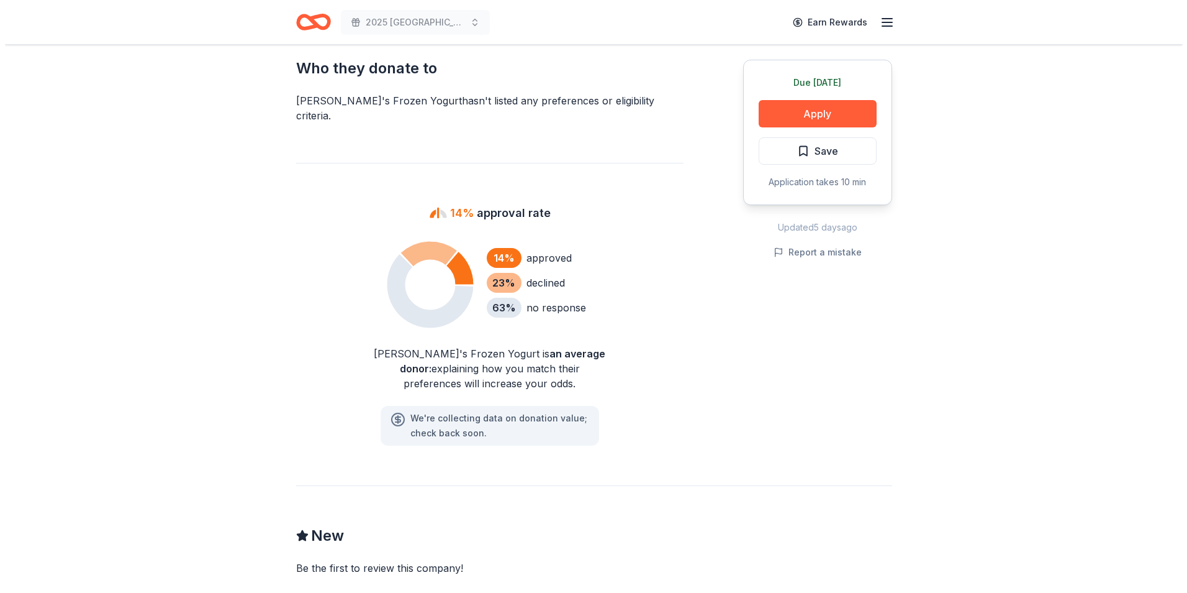
scroll to position [695, 0]
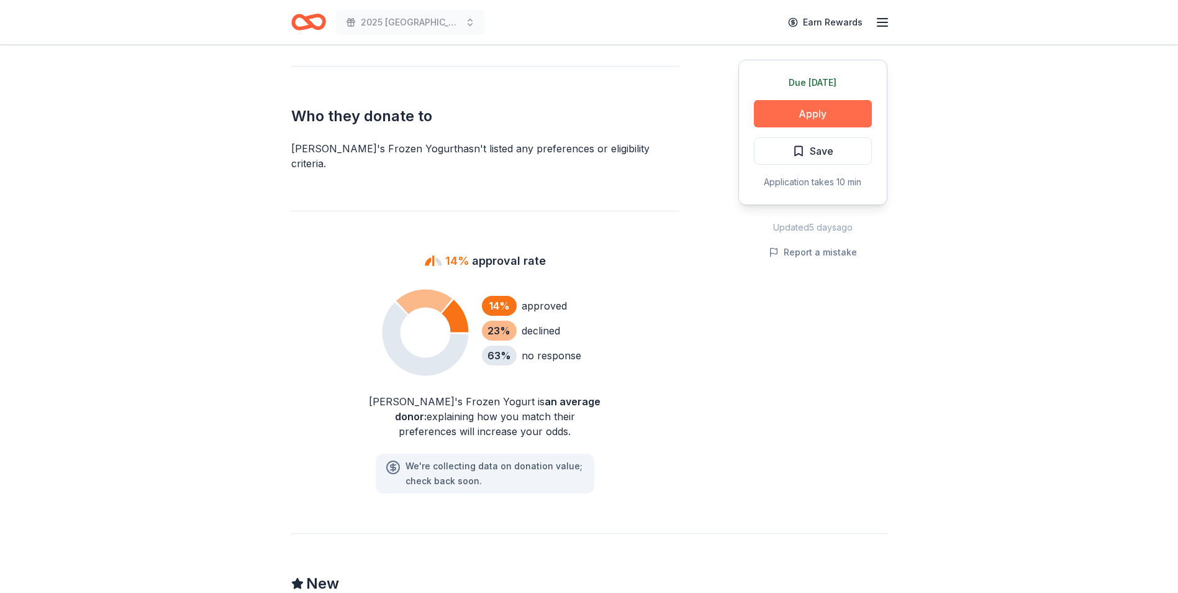
click at [761, 116] on button "Apply" at bounding box center [813, 113] width 118 height 27
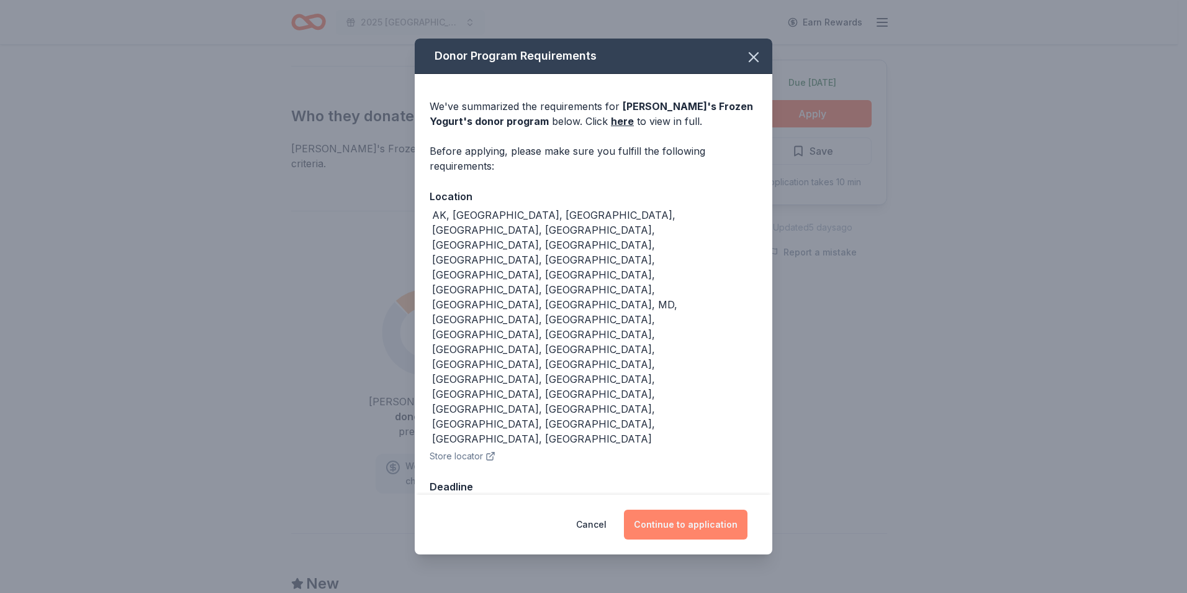
click at [669, 509] on button "Continue to application" at bounding box center [686, 524] width 124 height 30
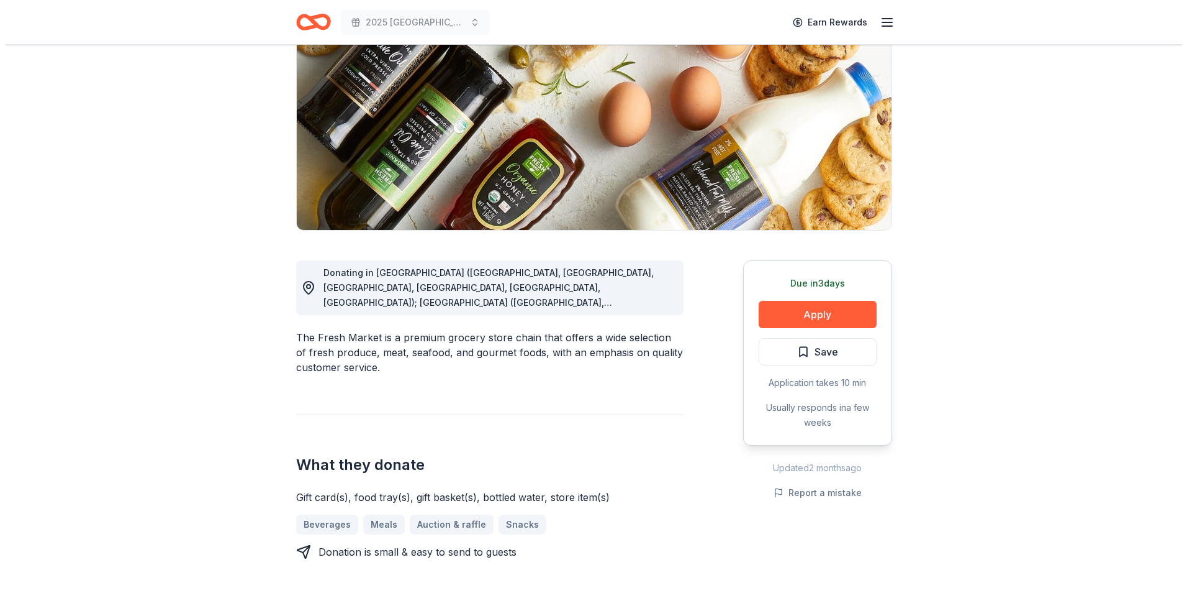
scroll to position [124, 0]
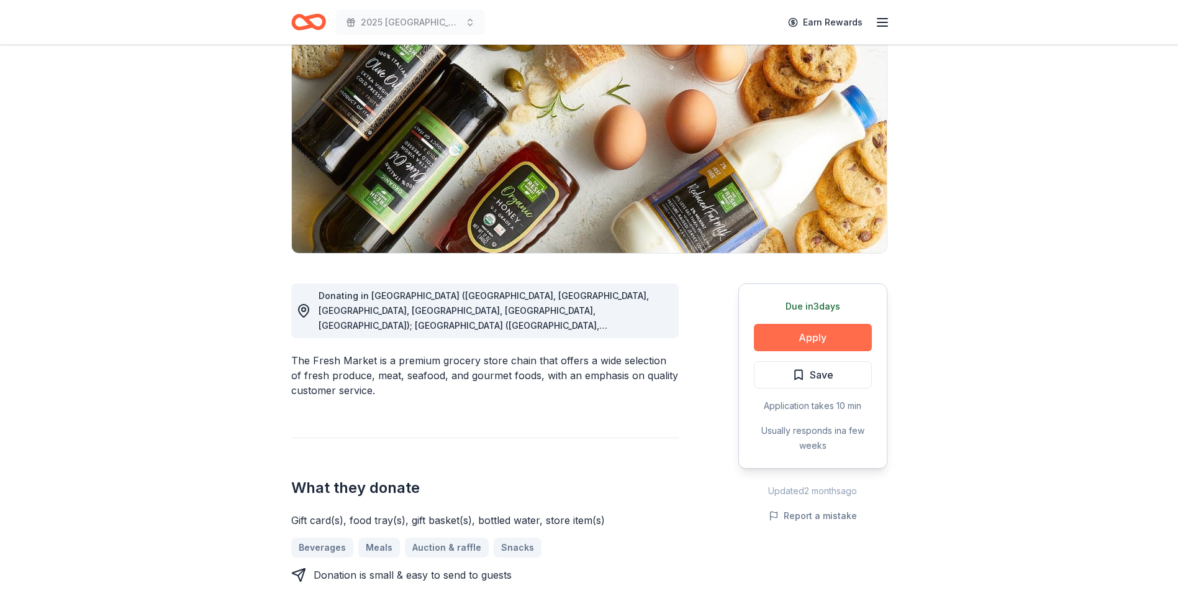
click at [783, 339] on button "Apply" at bounding box center [813, 337] width 118 height 27
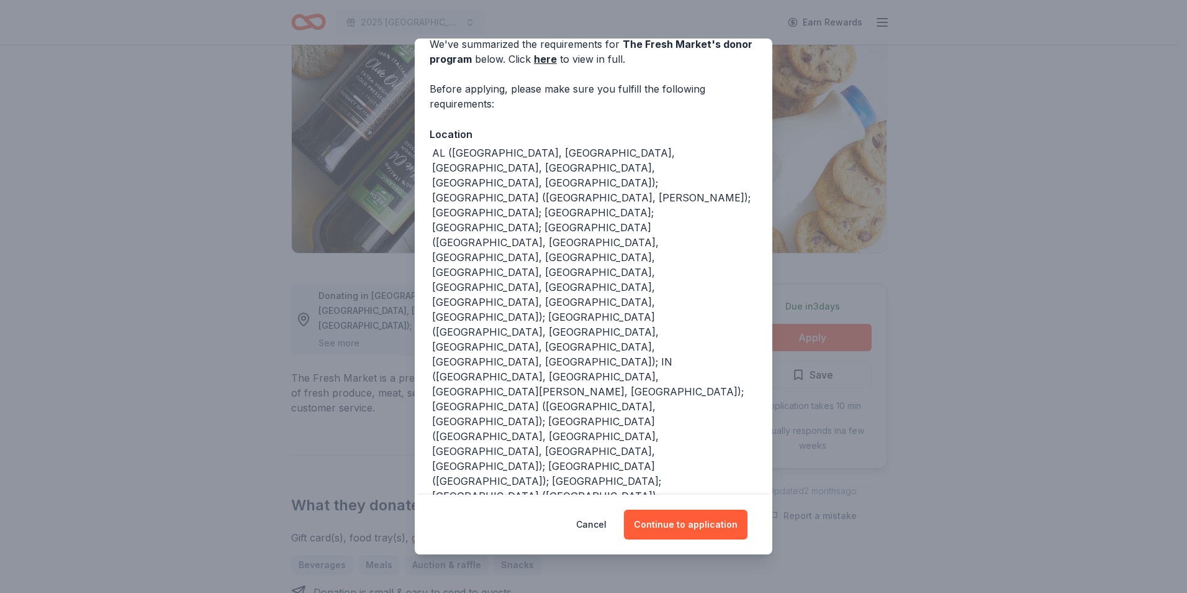
scroll to position [102, 0]
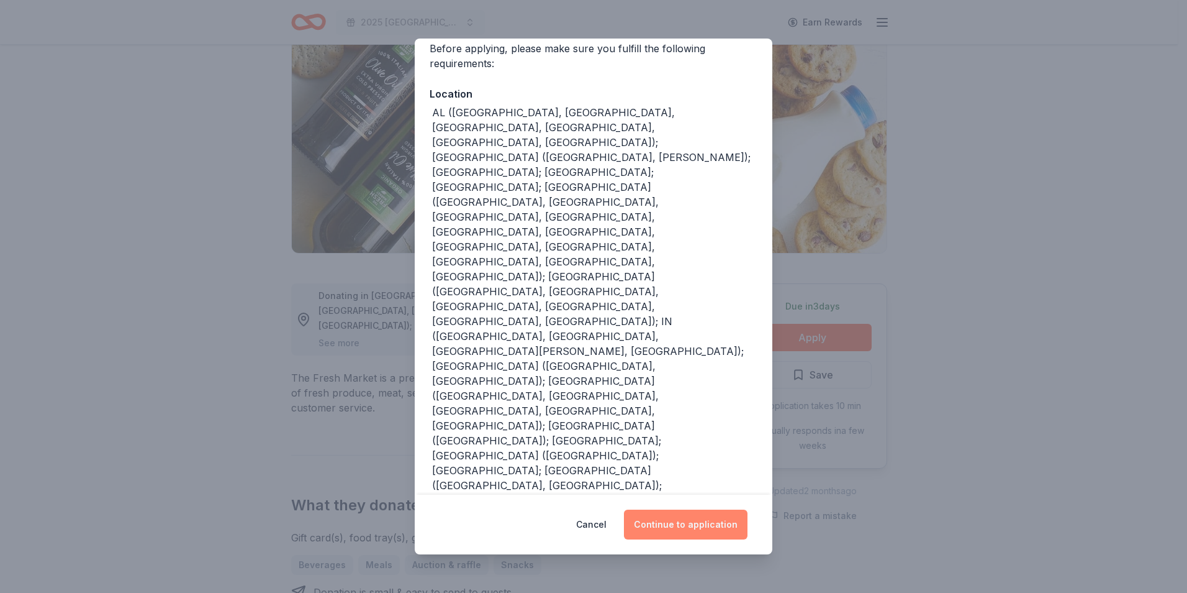
click at [696, 516] on button "Continue to application" at bounding box center [686, 524] width 124 height 30
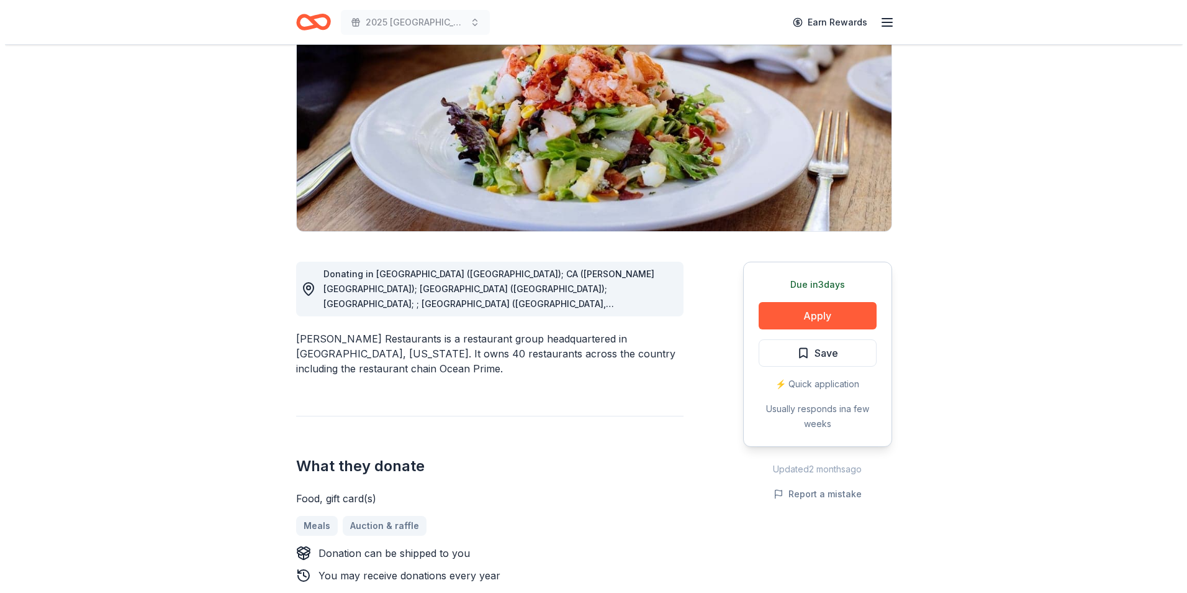
scroll to position [124, 0]
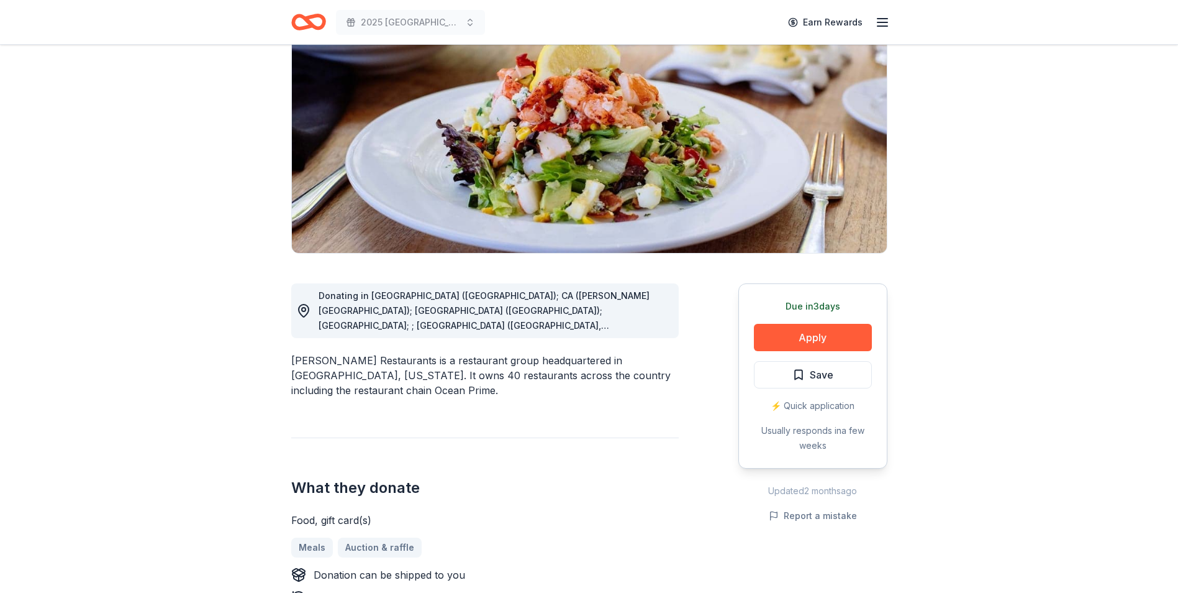
click at [547, 313] on span "Donating in AZ (Phoenix); CA (Beverly Hills); CO (Denver); DC; ; FL (Naples, Or…" at bounding box center [487, 377] width 336 height 175
click at [788, 337] on button "Apply" at bounding box center [813, 337] width 118 height 27
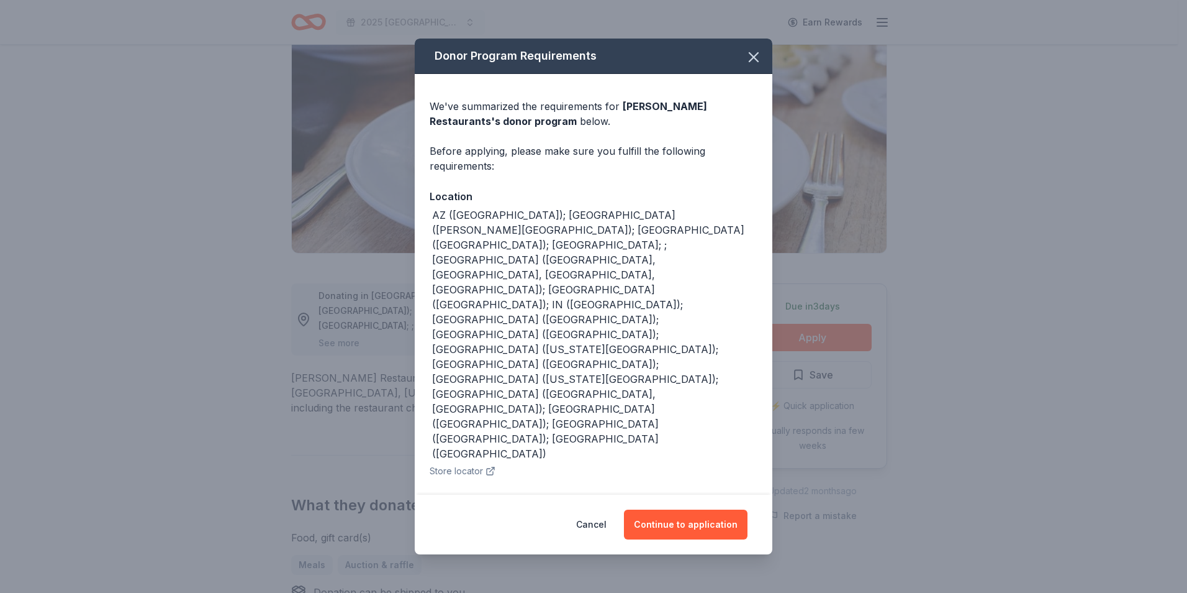
scroll to position [62, 0]
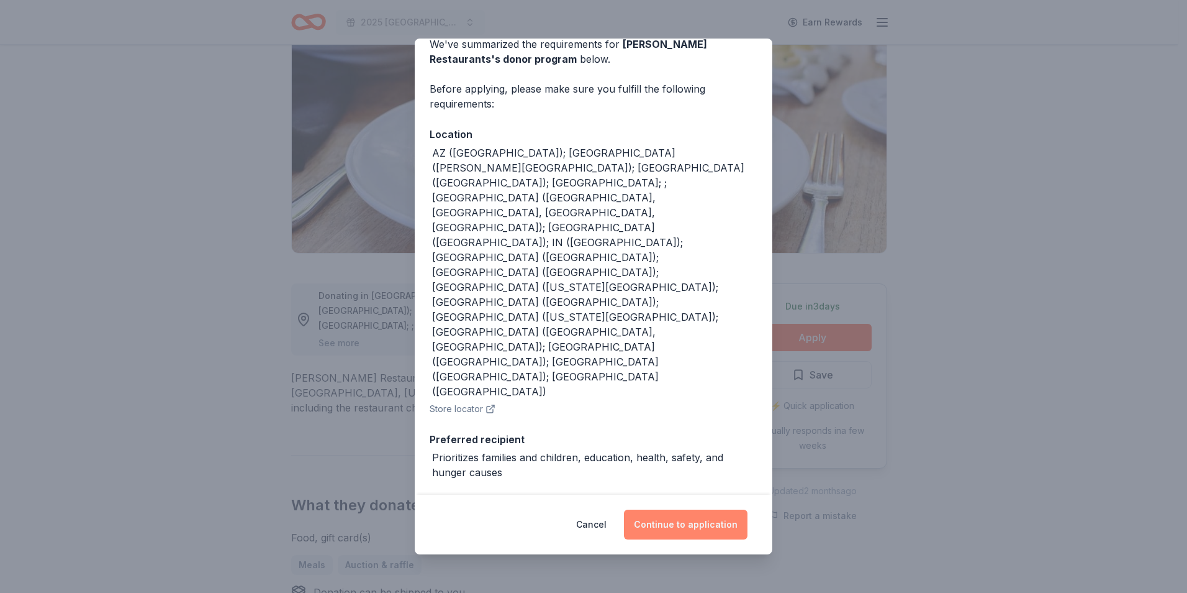
click at [672, 524] on button "Continue to application" at bounding box center [686, 524] width 124 height 30
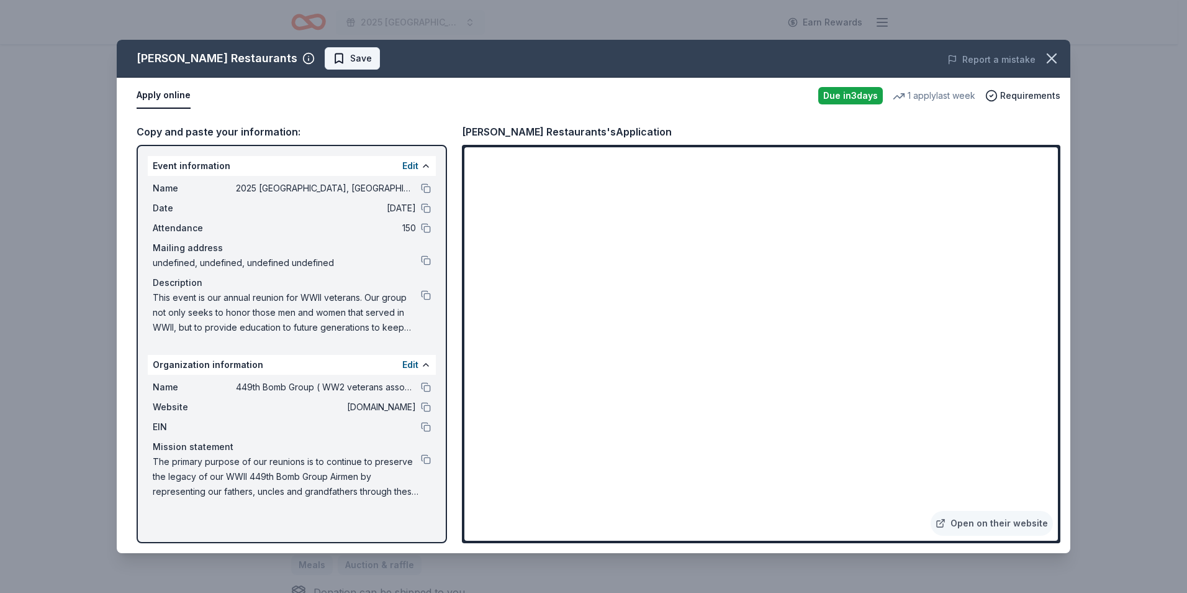
click at [356, 64] on span "Save" at bounding box center [361, 58] width 22 height 15
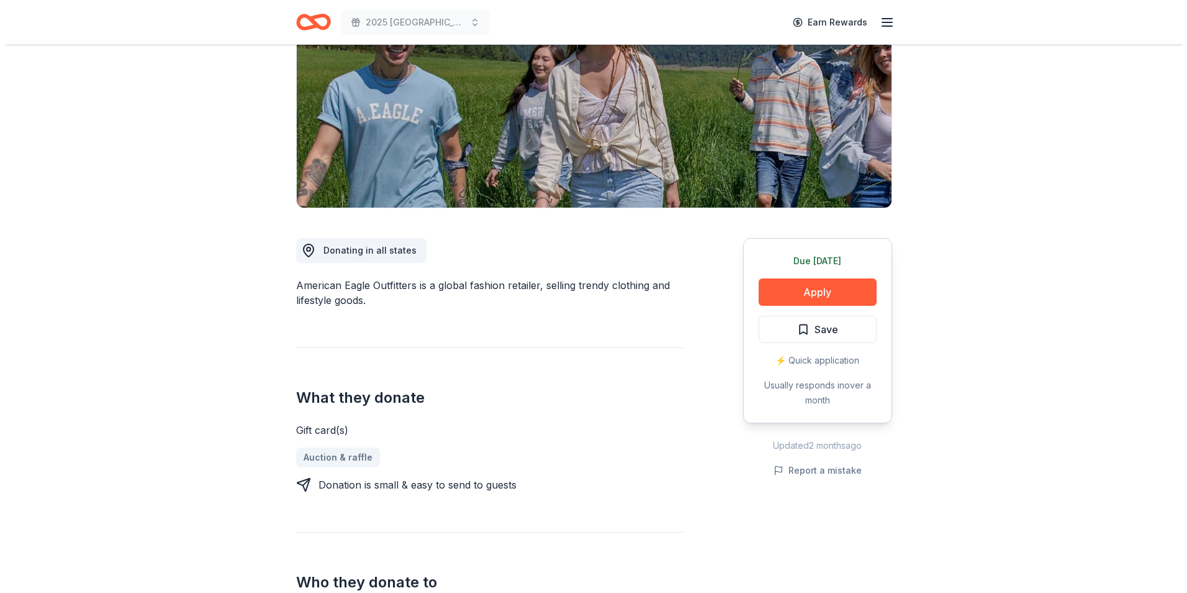
scroll to position [124, 0]
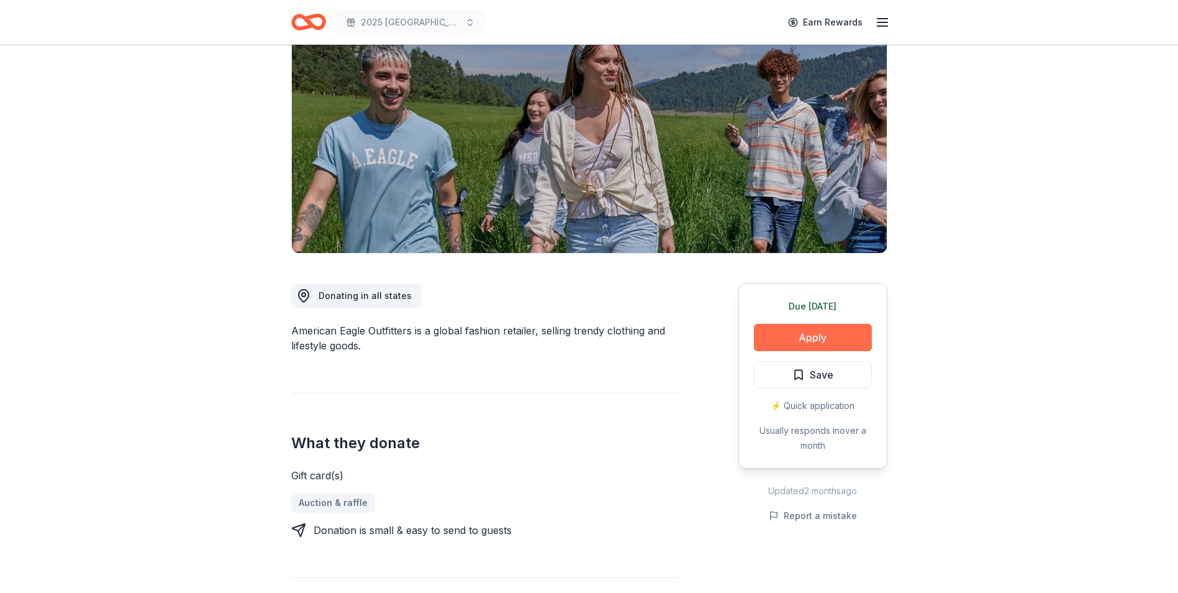
click at [773, 338] on button "Apply" at bounding box center [813, 337] width 118 height 27
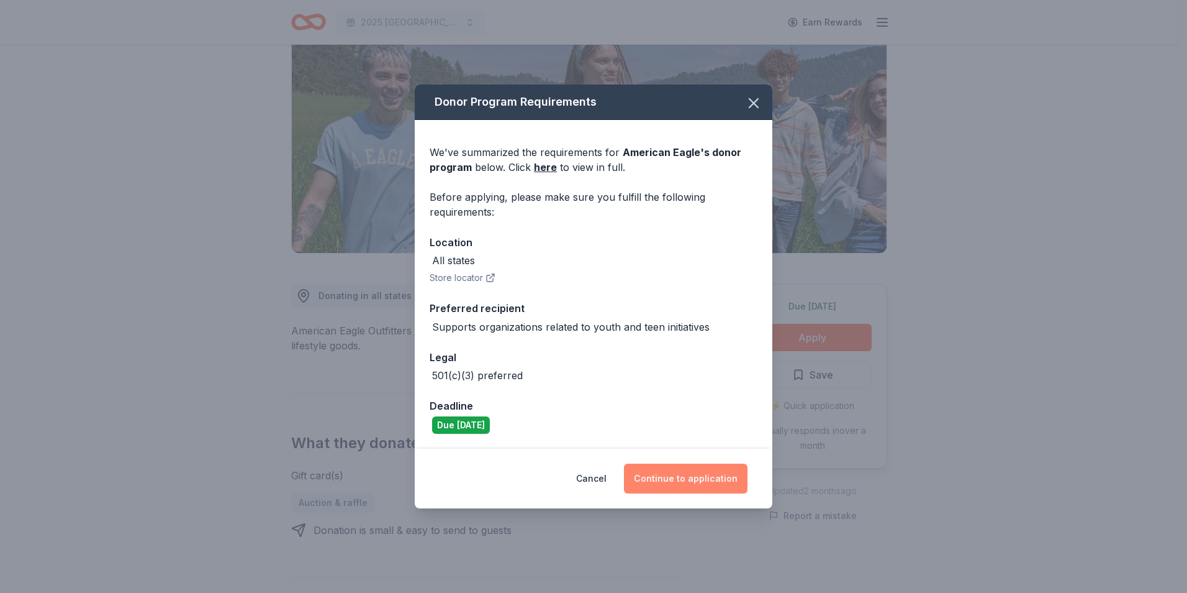
click at [680, 490] on button "Continue to application" at bounding box center [686, 478] width 124 height 30
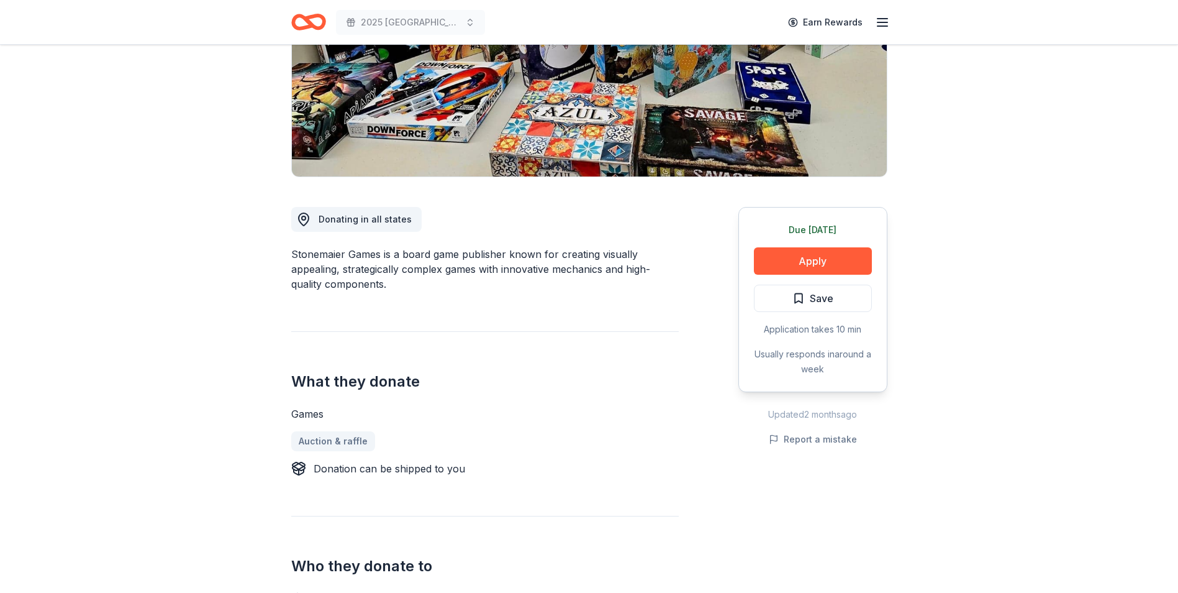
scroll to position [186, 0]
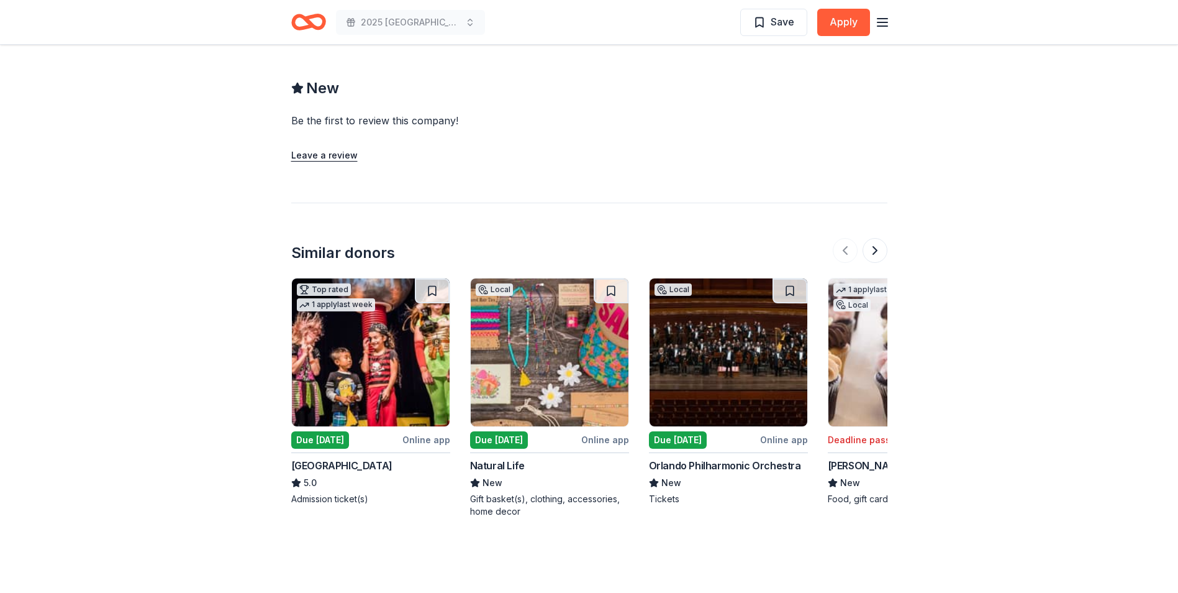
click at [541, 376] on img at bounding box center [550, 352] width 158 height 148
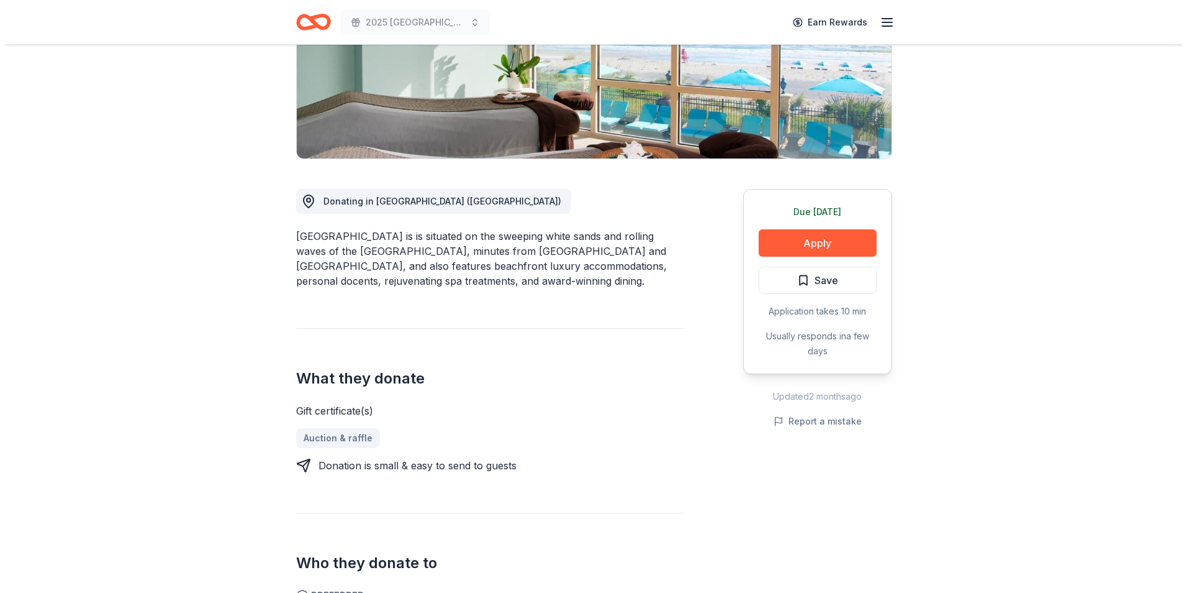
scroll to position [124, 0]
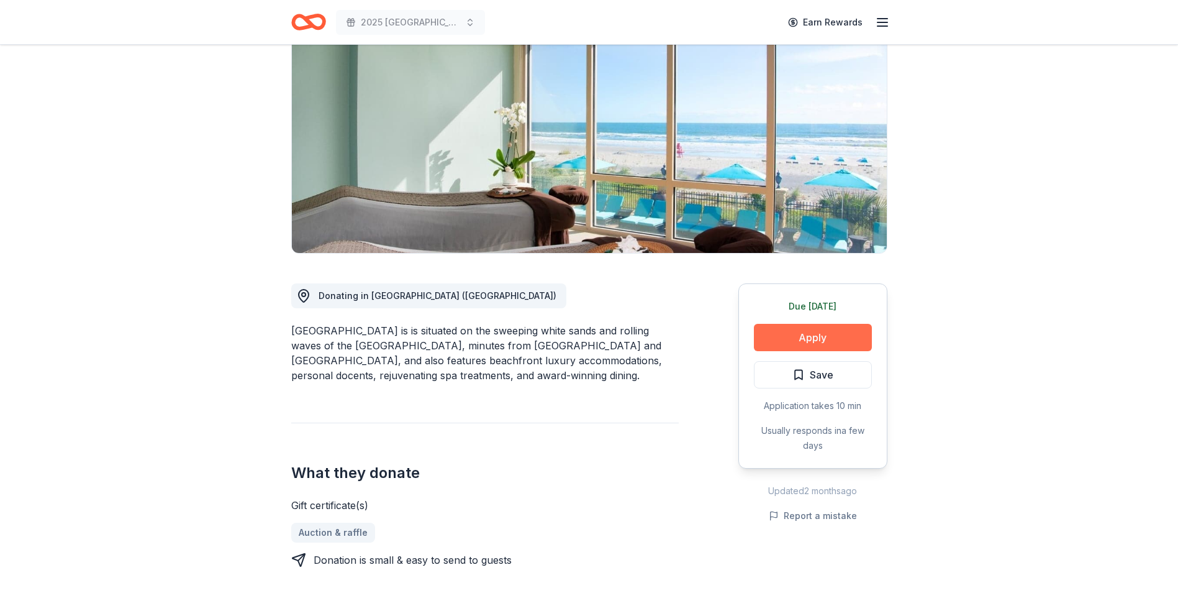
click at [845, 343] on button "Apply" at bounding box center [813, 337] width 118 height 27
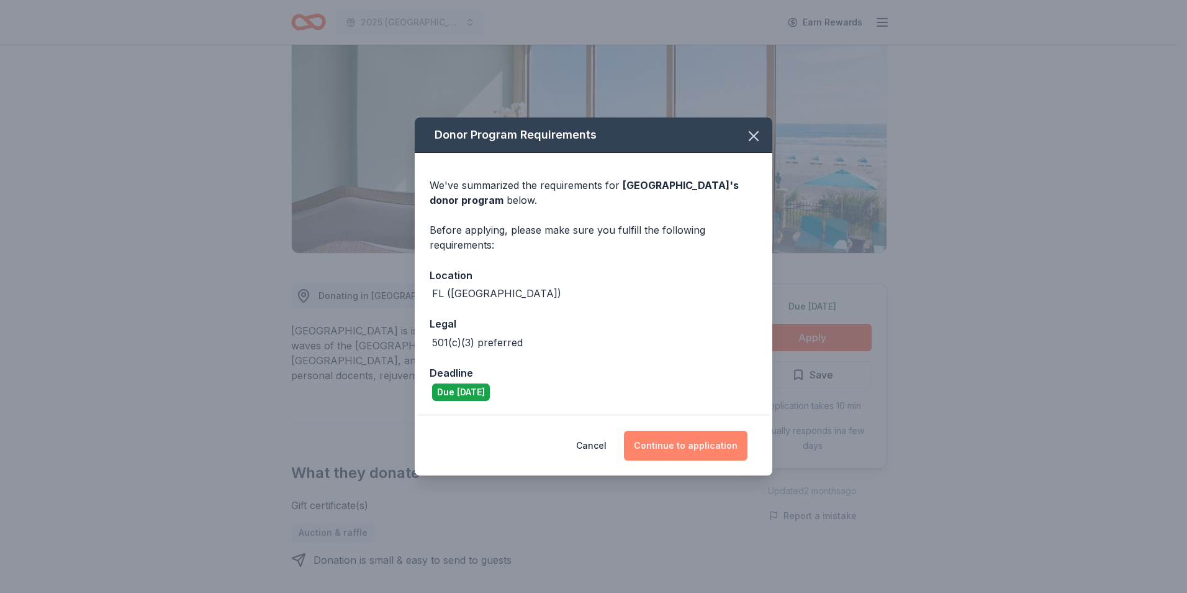
click at [715, 449] on button "Continue to application" at bounding box center [686, 445] width 124 height 30
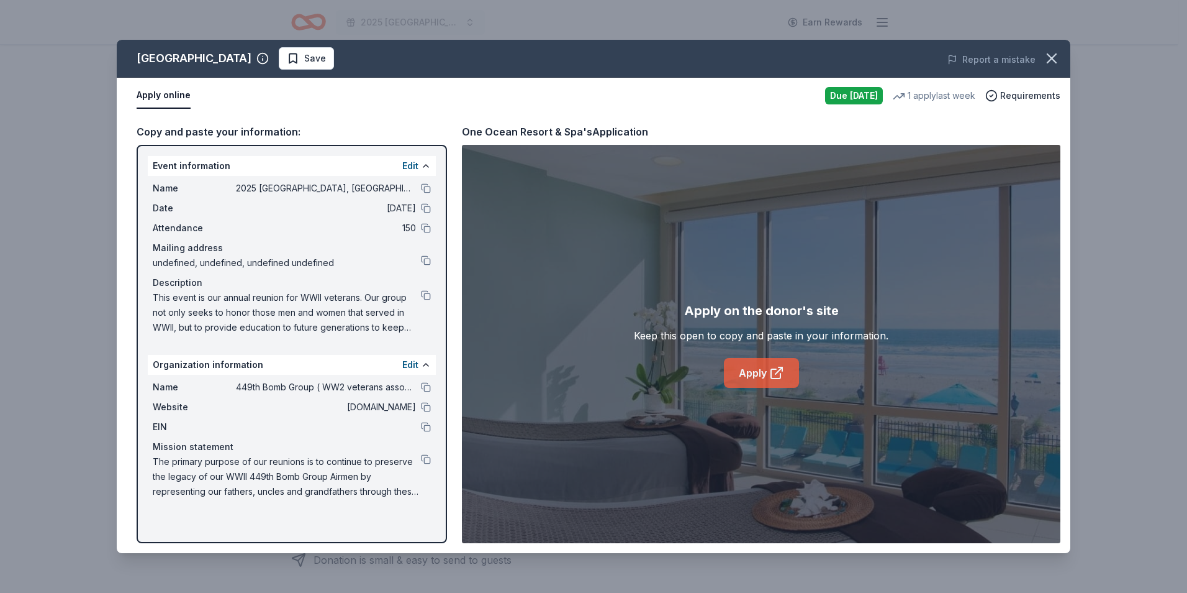
click at [770, 375] on icon at bounding box center [777, 372] width 15 height 15
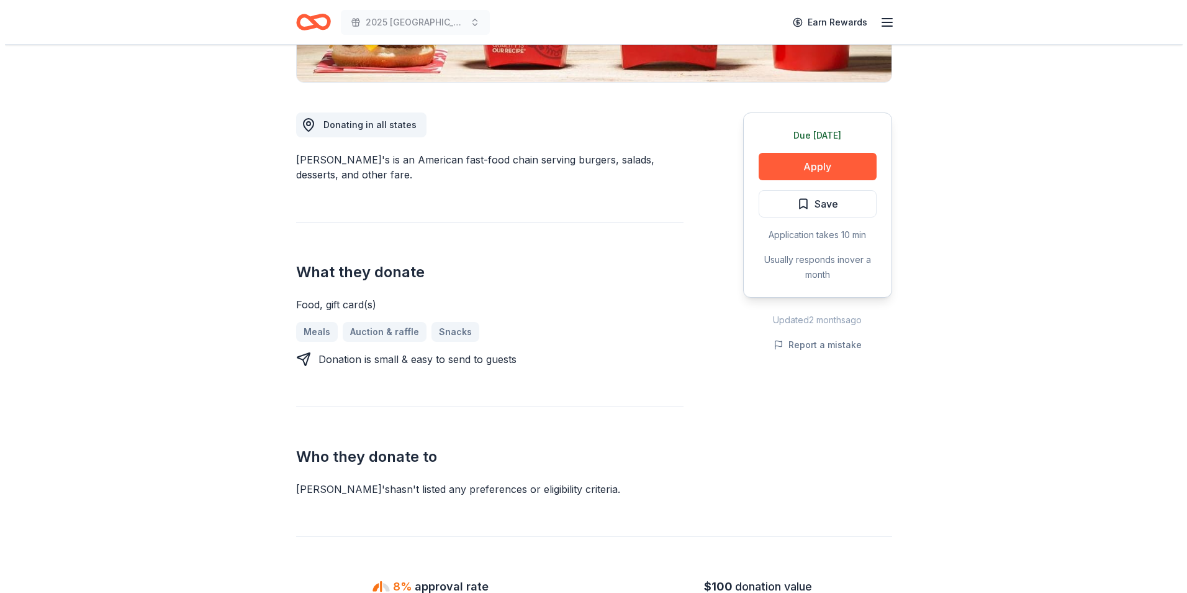
scroll to position [311, 0]
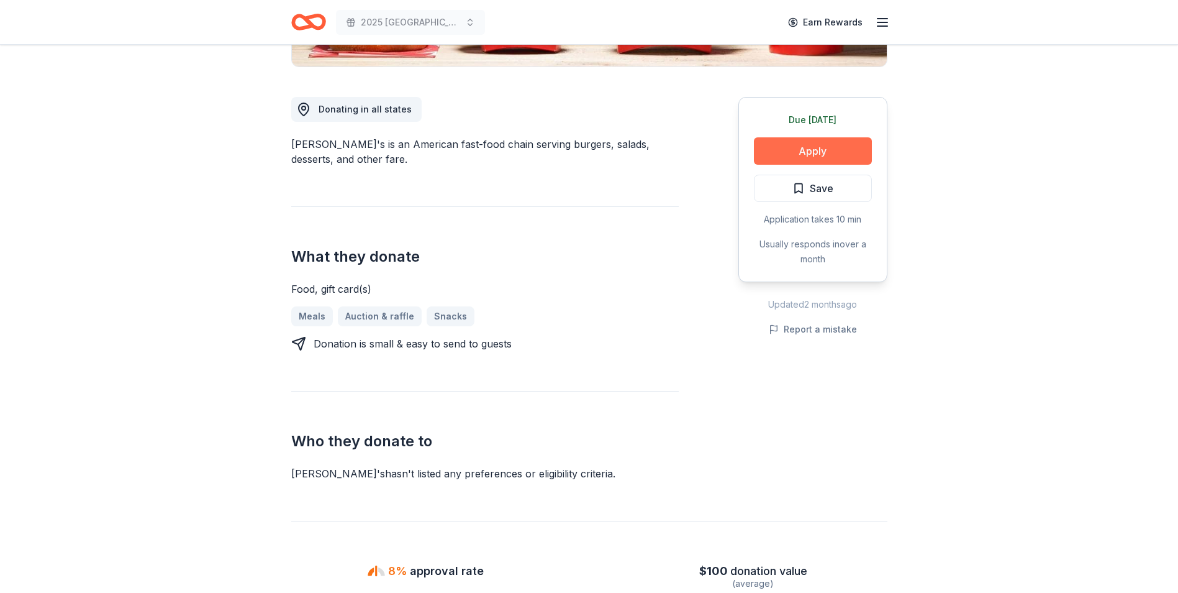
click at [848, 147] on button "Apply" at bounding box center [813, 150] width 118 height 27
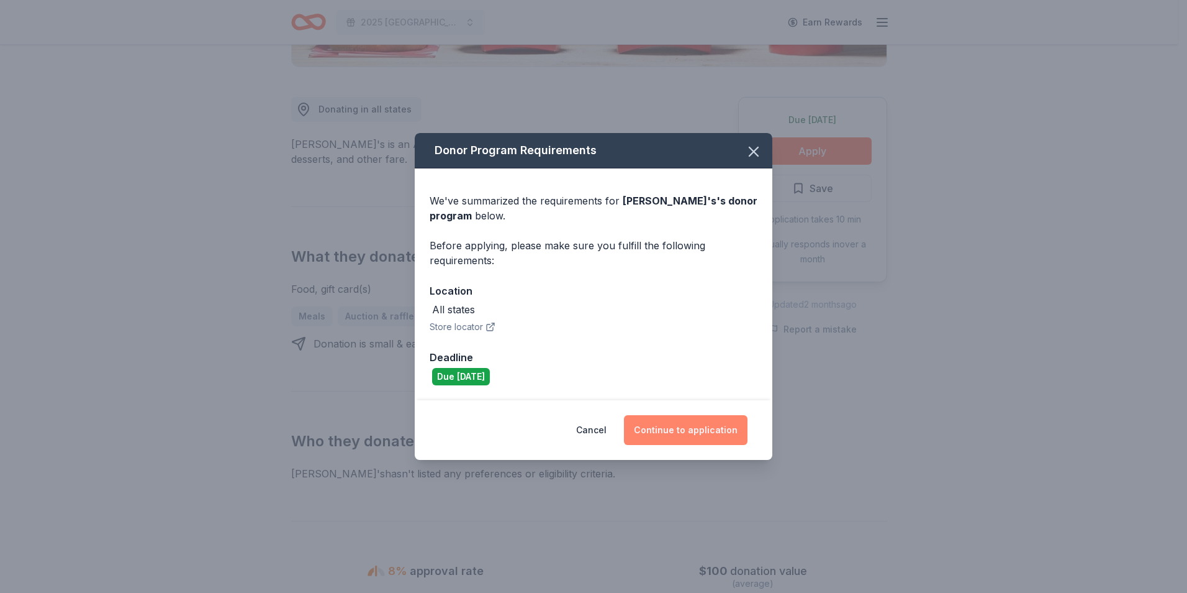
click at [684, 421] on button "Continue to application" at bounding box center [686, 430] width 124 height 30
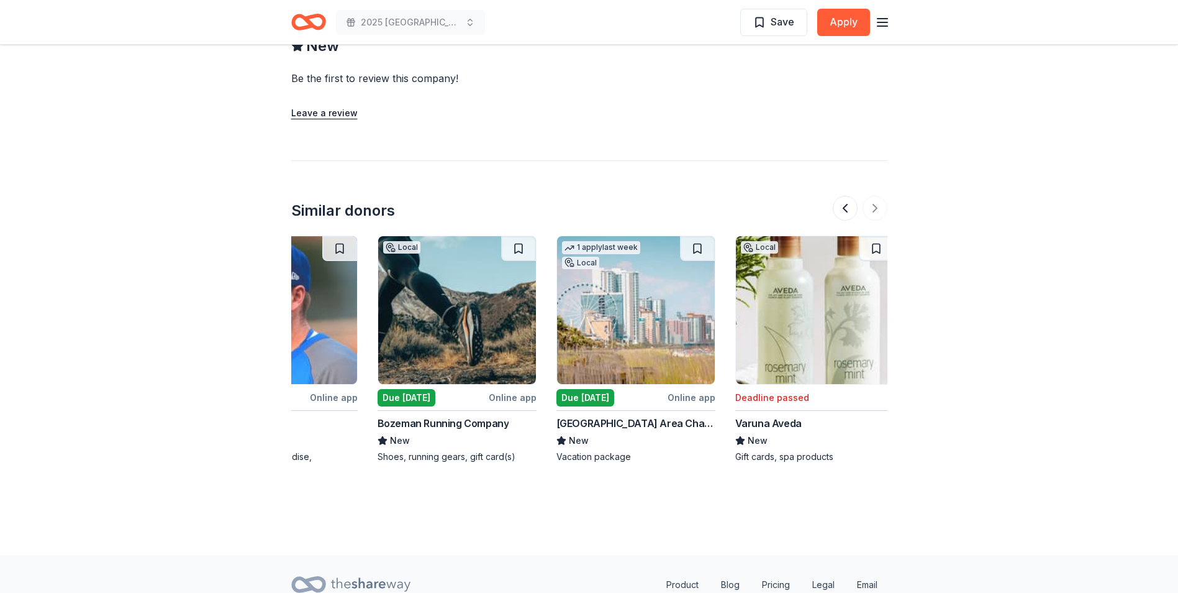
scroll to position [0, 1173]
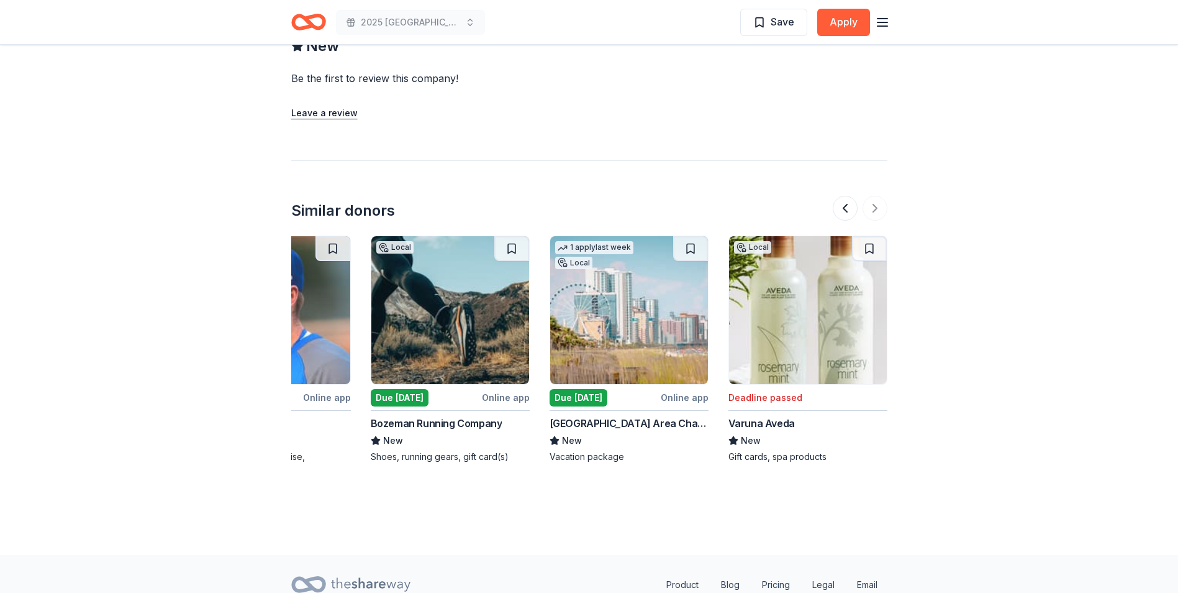
click at [615, 338] on img at bounding box center [629, 310] width 158 height 148
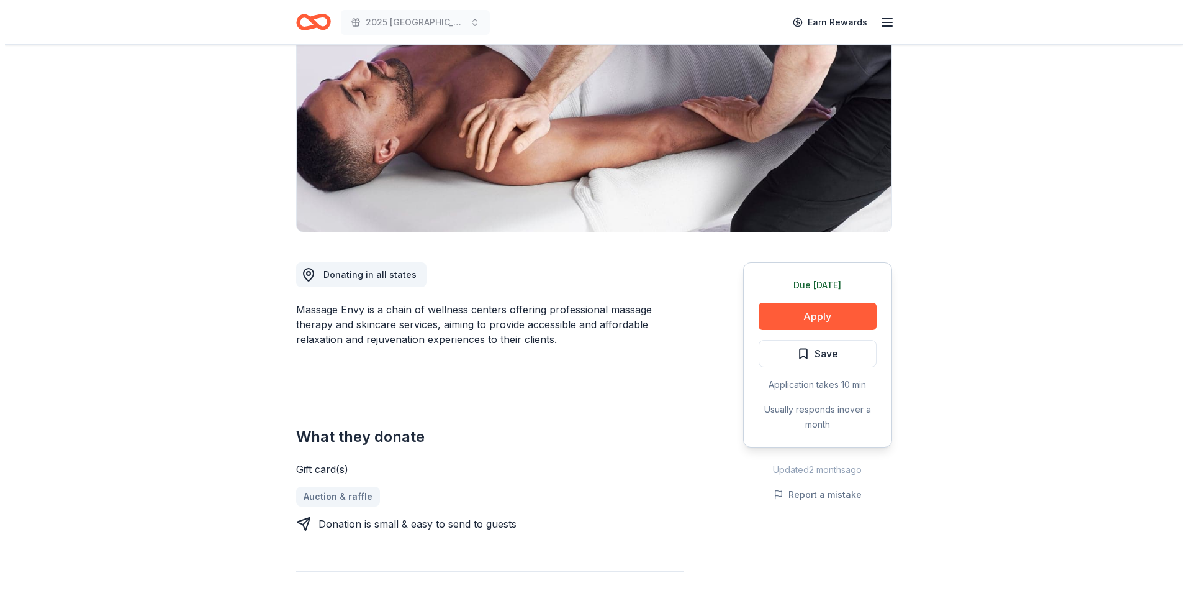
scroll to position [124, 0]
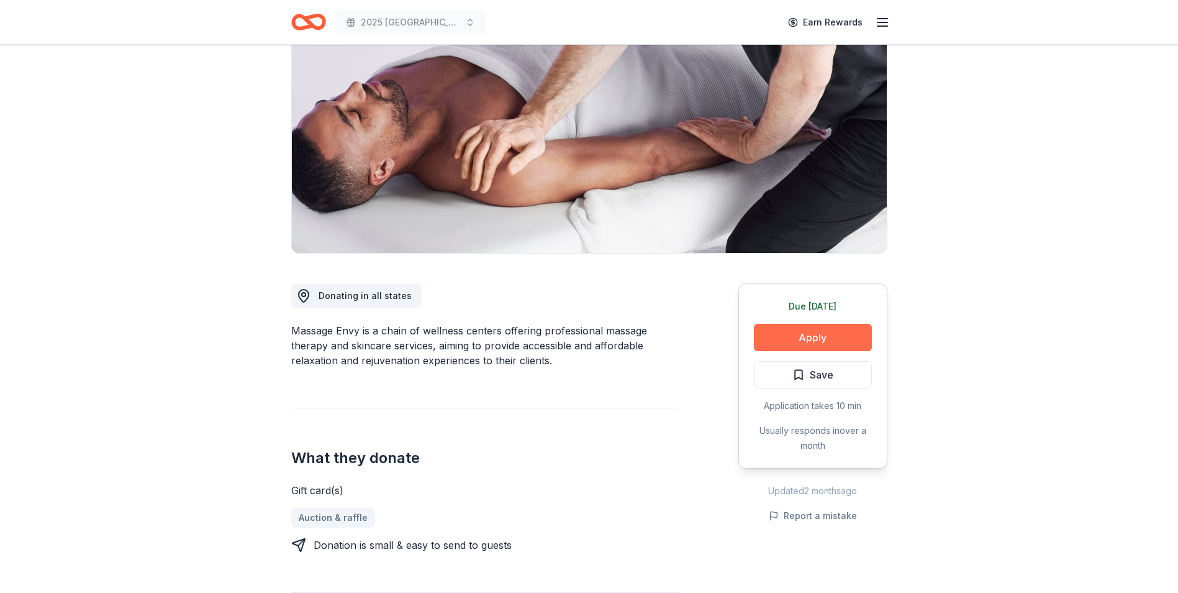
click at [840, 332] on button "Apply" at bounding box center [813, 337] width 118 height 27
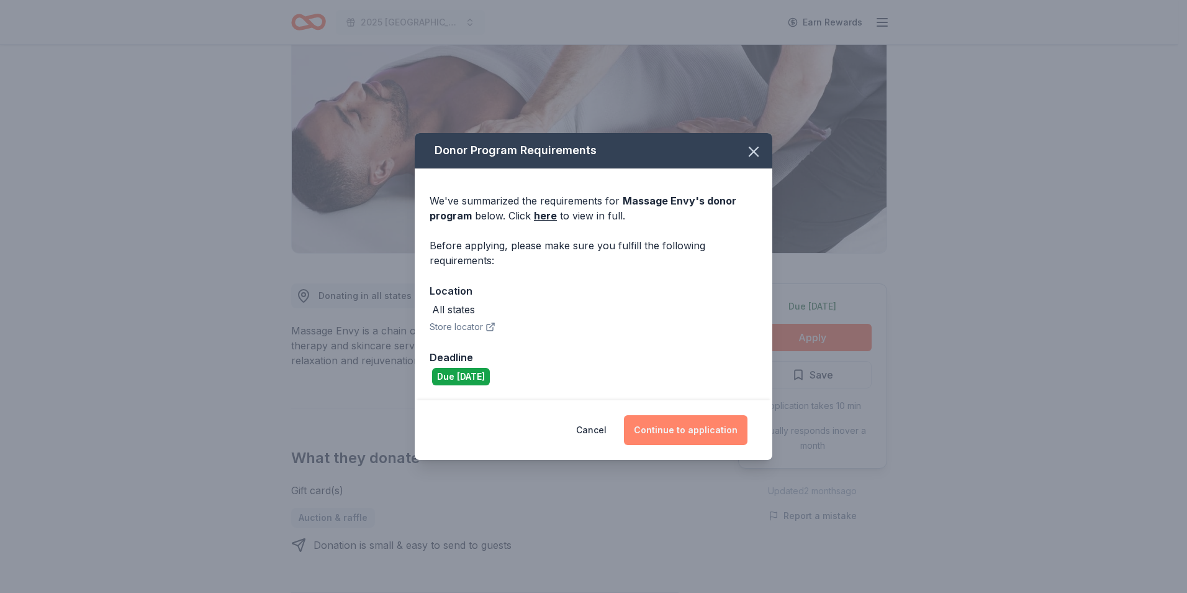
click at [679, 428] on button "Continue to application" at bounding box center [686, 430] width 124 height 30
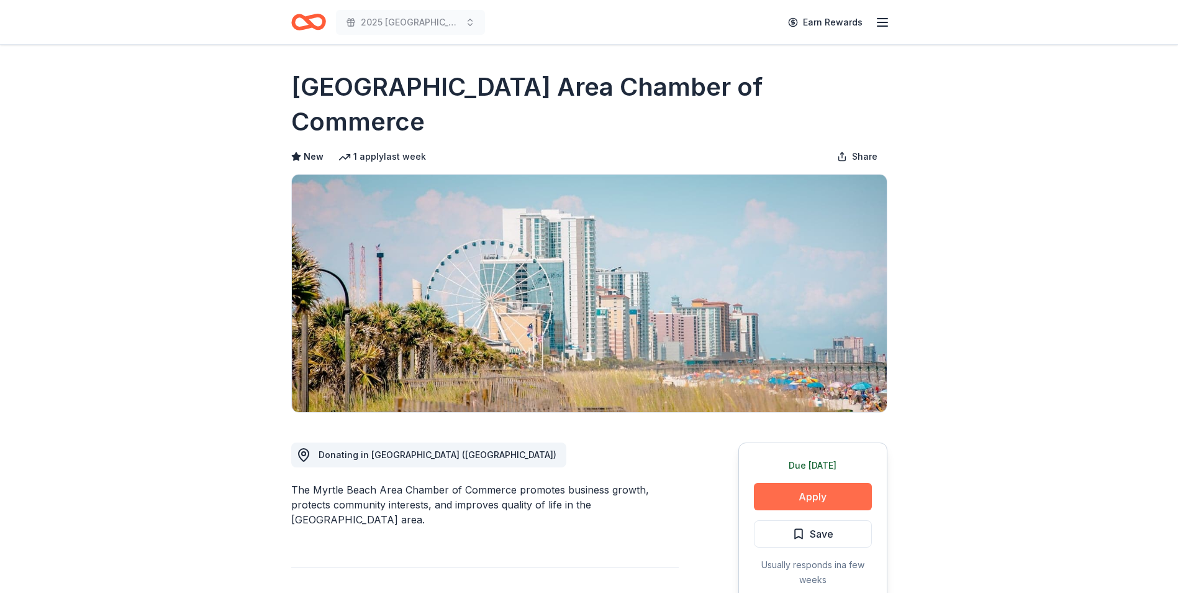
click at [825, 483] on button "Apply" at bounding box center [813, 496] width 118 height 27
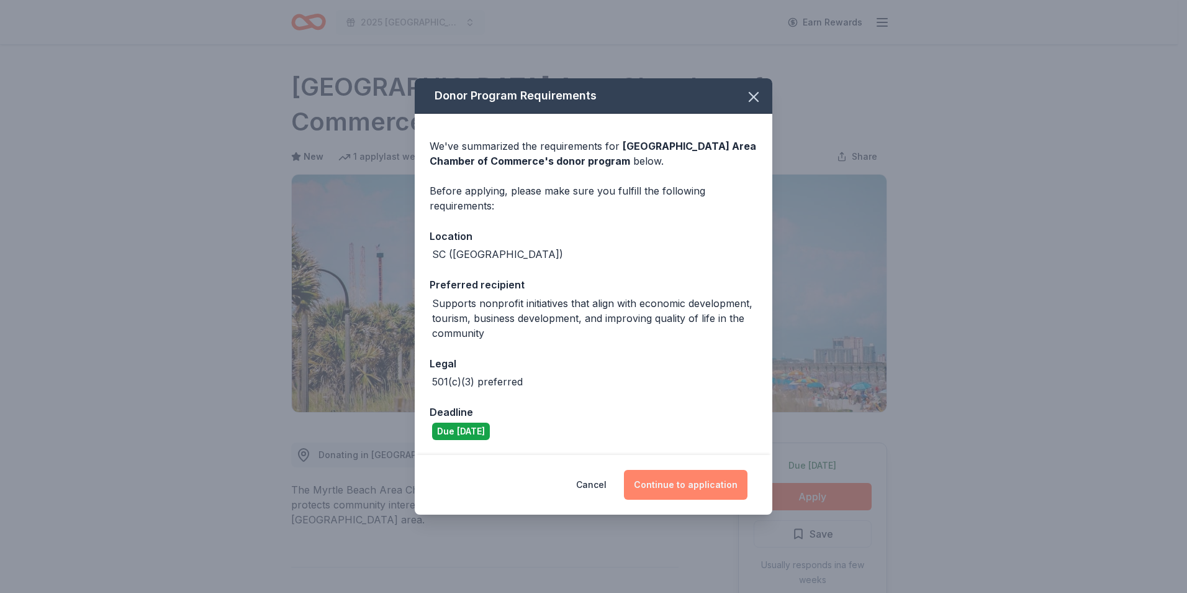
click at [707, 486] on button "Continue to application" at bounding box center [686, 485] width 124 height 30
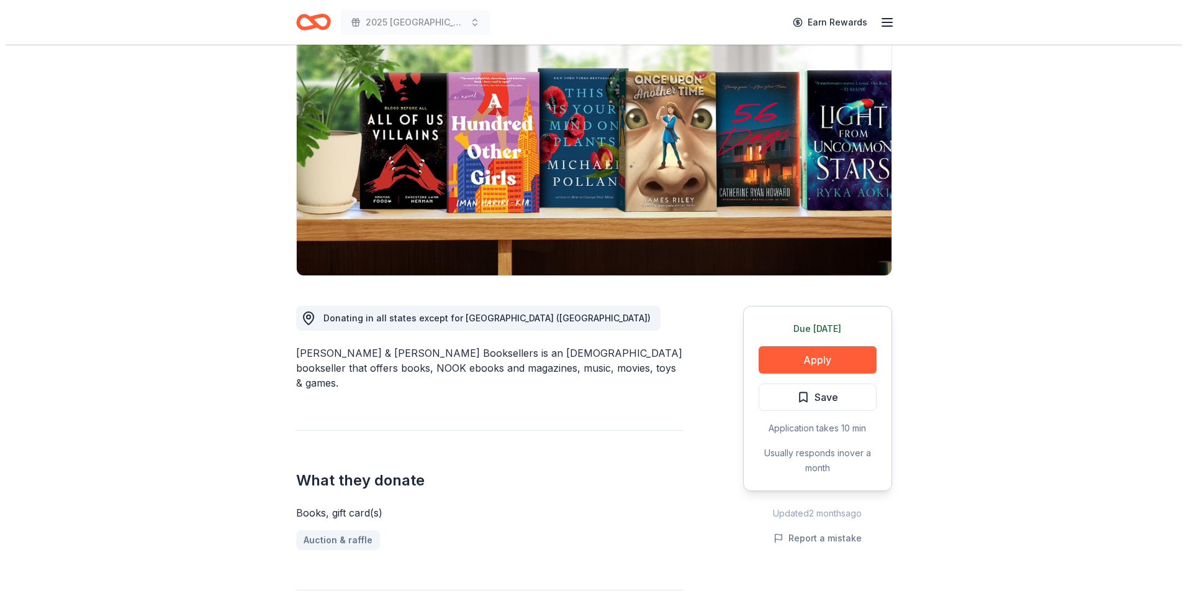
scroll to position [124, 0]
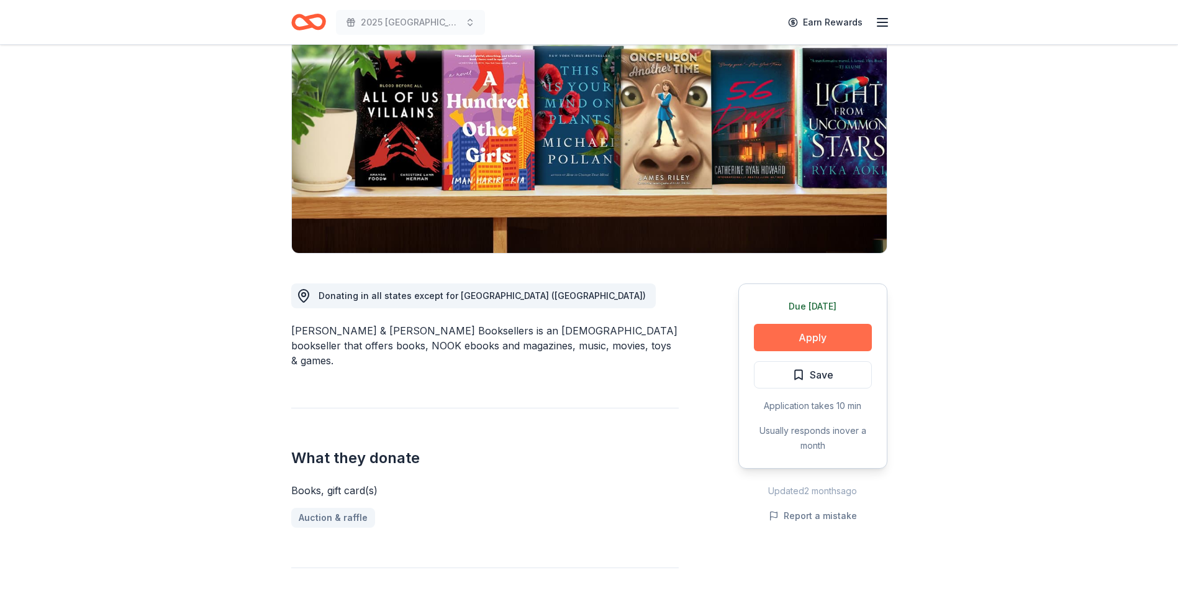
click at [809, 338] on button "Apply" at bounding box center [813, 337] width 118 height 27
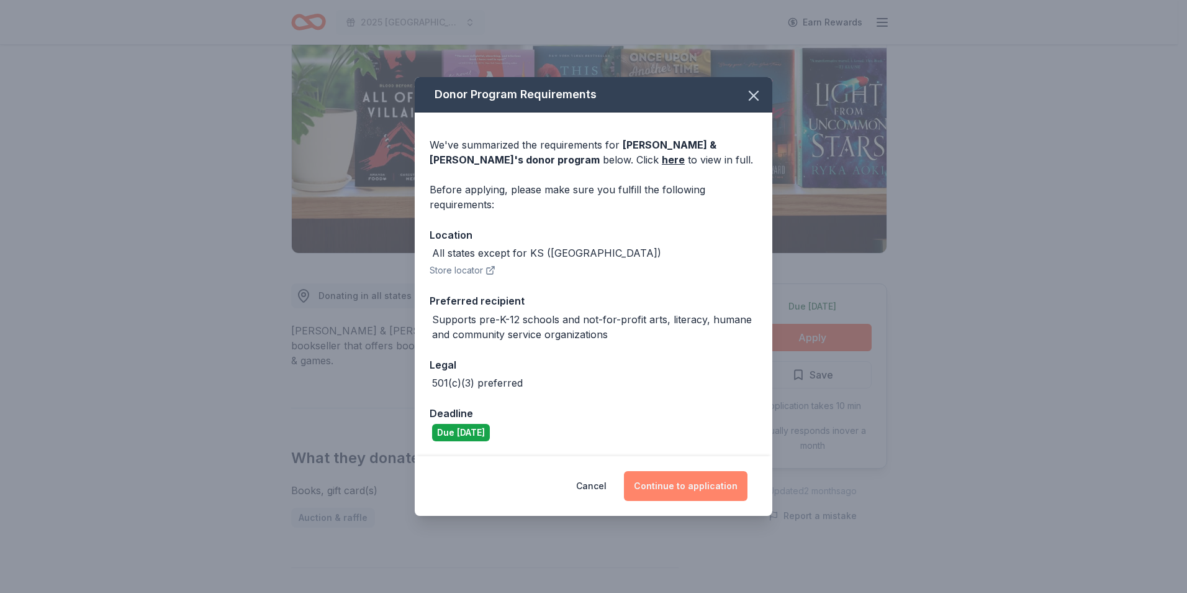
click at [665, 501] on button "Continue to application" at bounding box center [686, 486] width 124 height 30
